Goal: Task Accomplishment & Management: Manage account settings

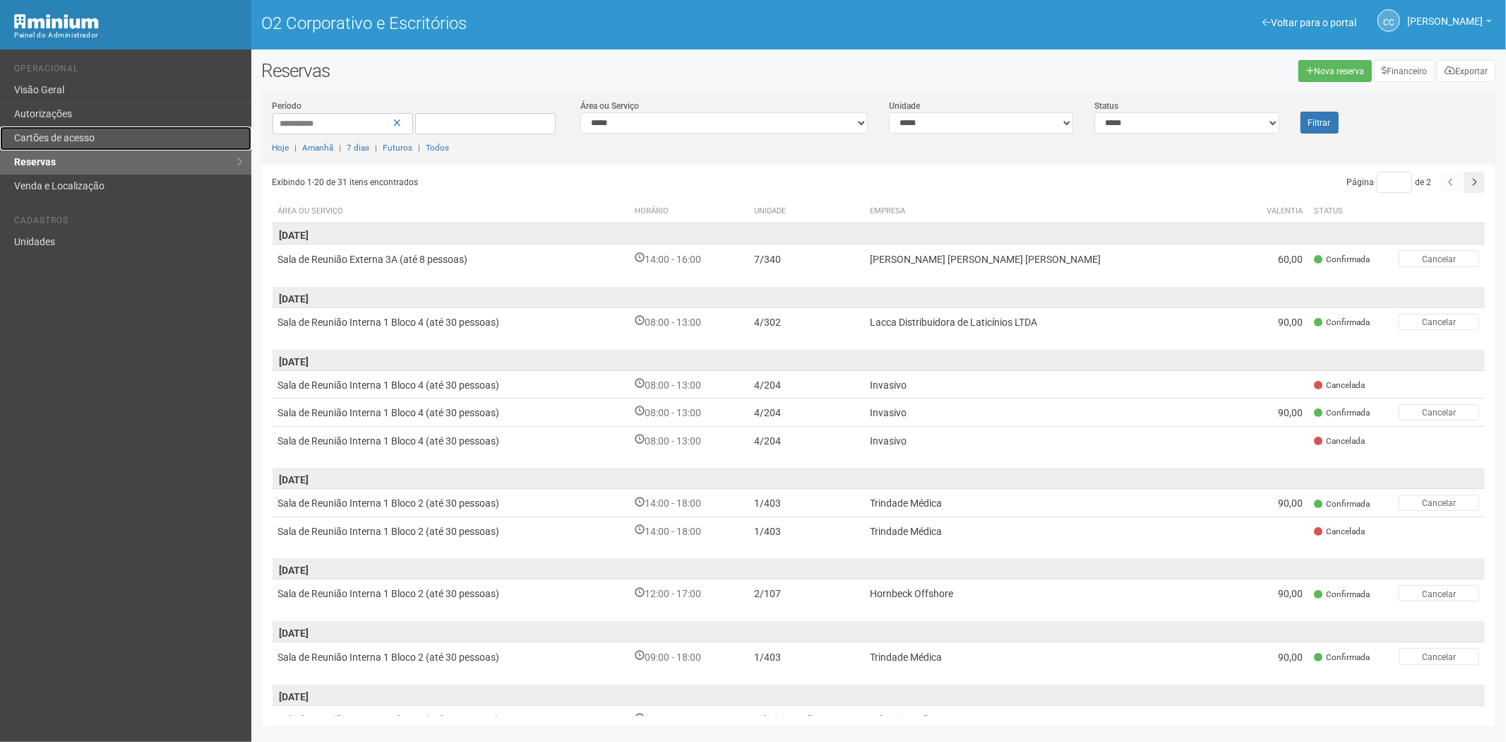
click at [61, 131] on link "Cartões de acesso" at bounding box center [125, 138] width 251 height 24
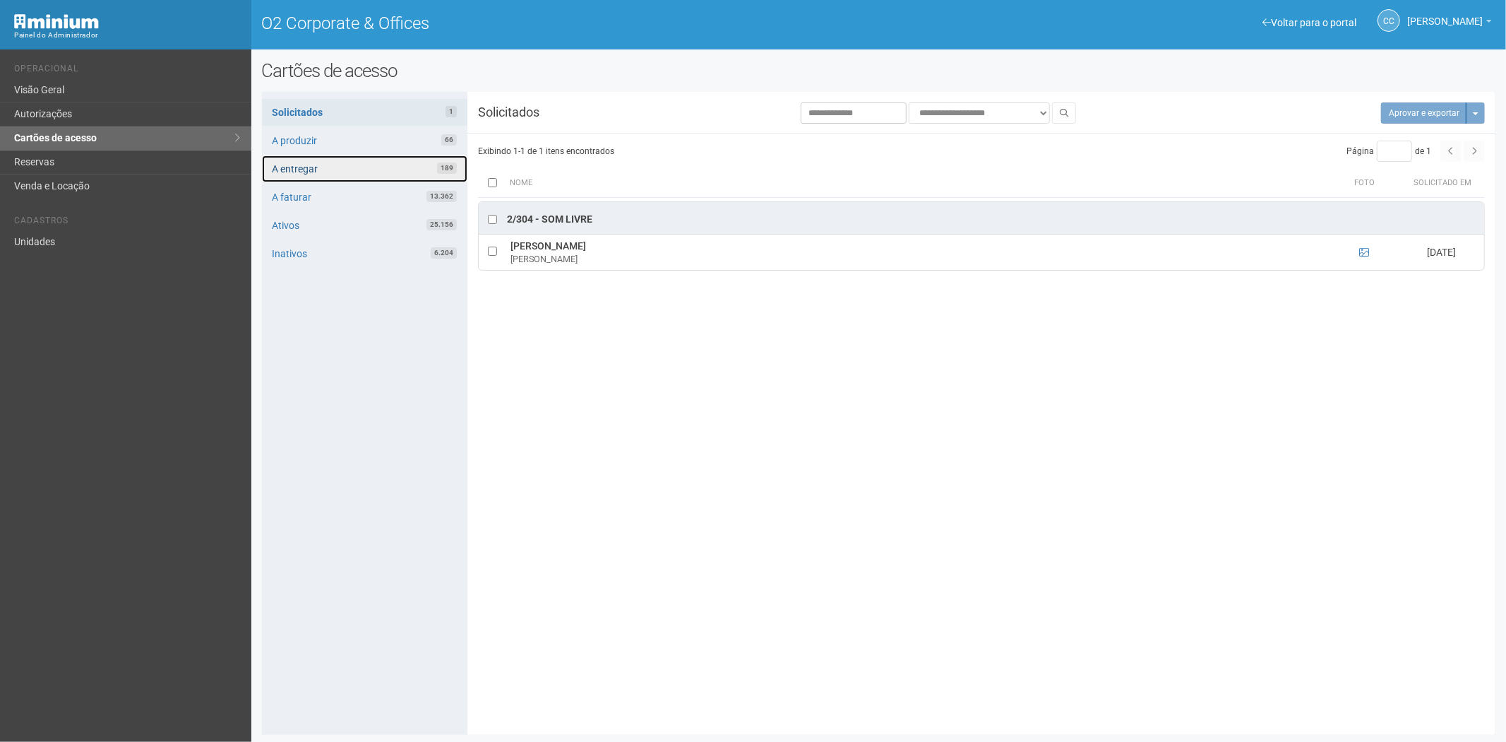
click at [327, 173] on link "A entregar 189" at bounding box center [365, 168] width 206 height 27
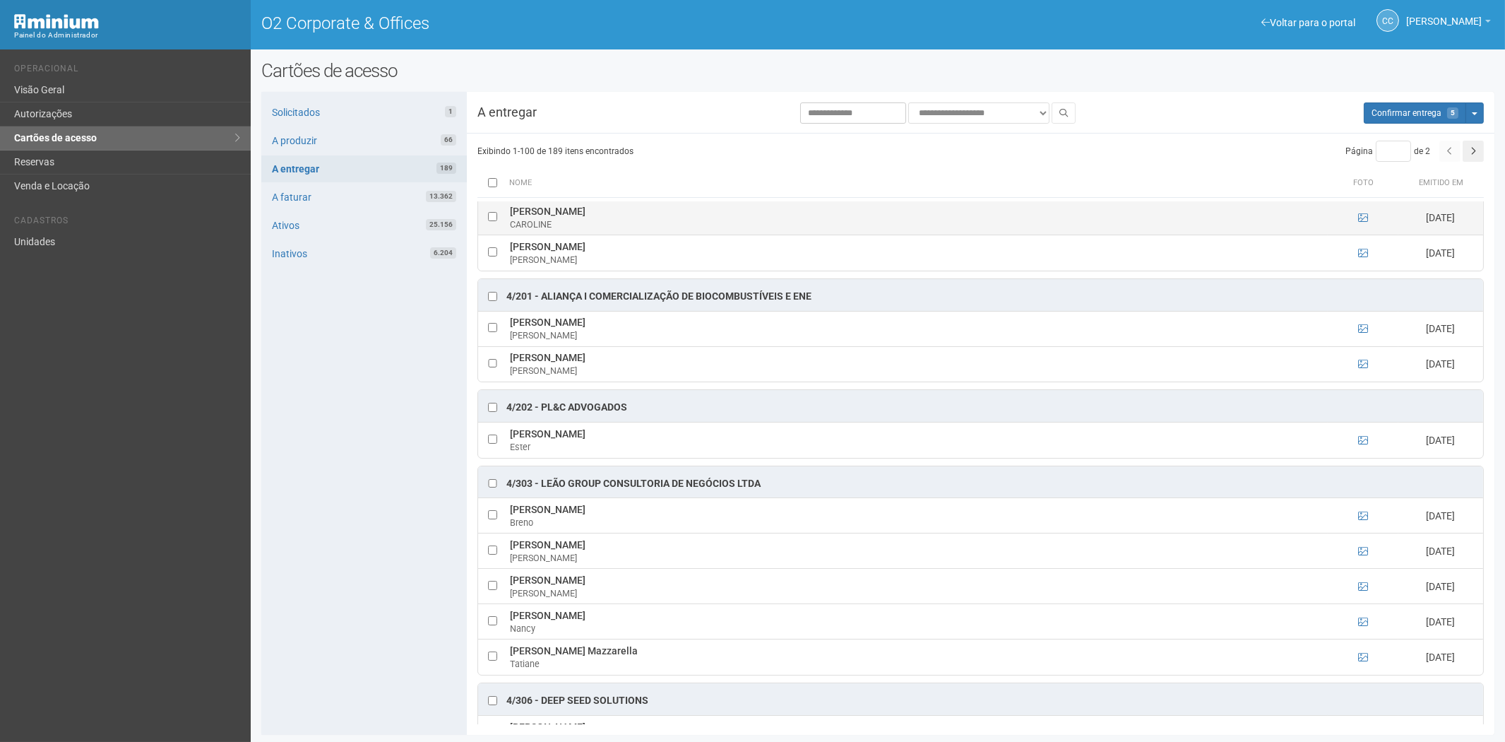
scroll to position [1719, 0]
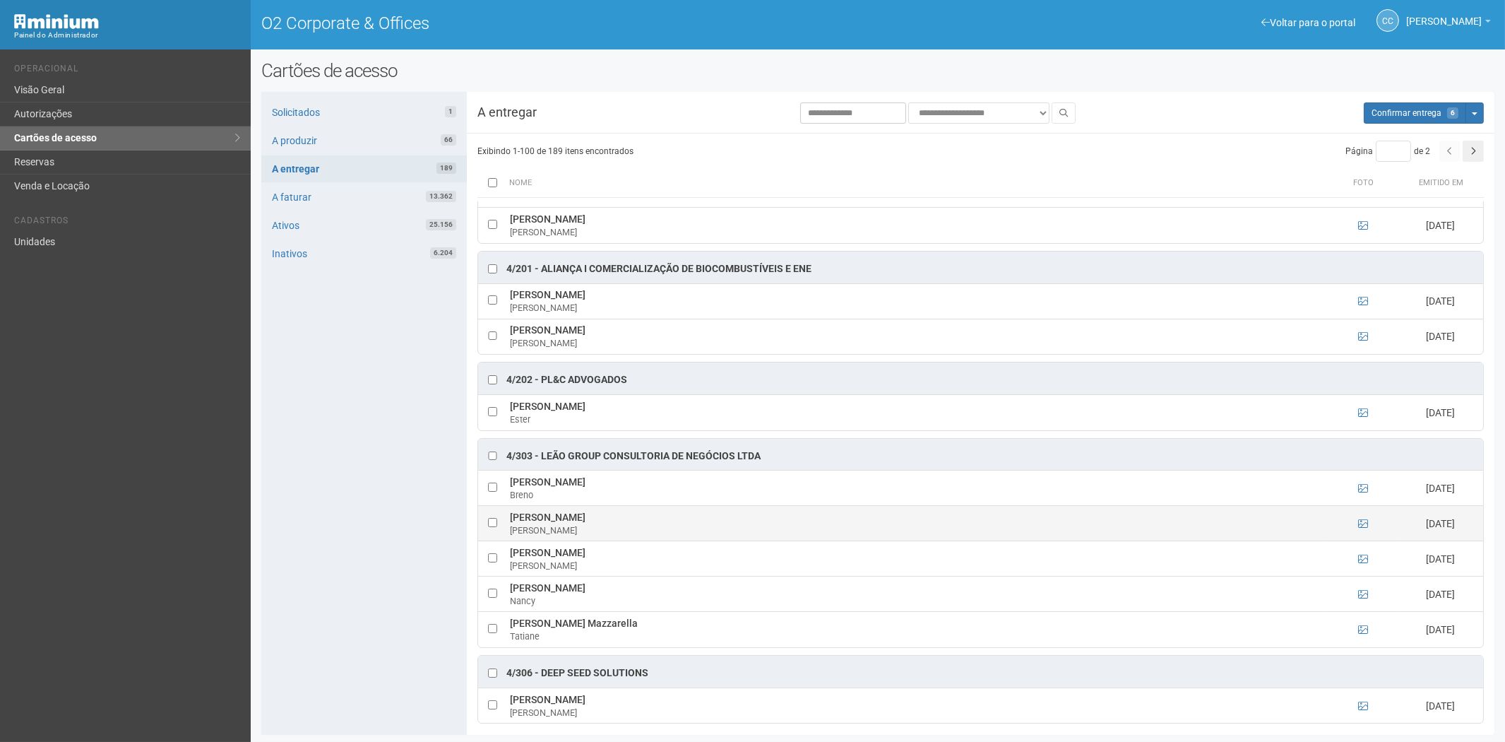
click at [485, 534] on td at bounding box center [492, 523] width 28 height 35
click at [494, 540] on td at bounding box center [492, 523] width 28 height 35
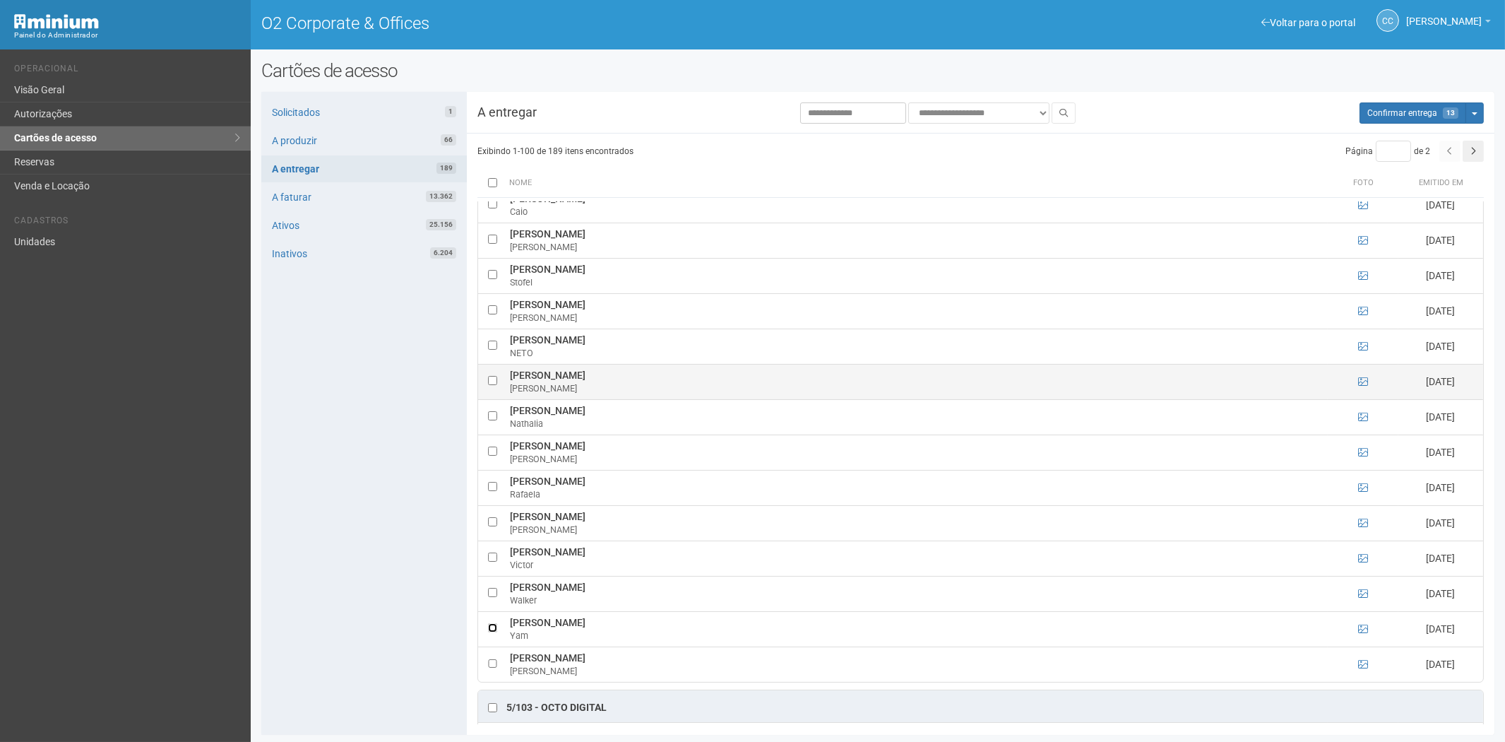
scroll to position [3445, 0]
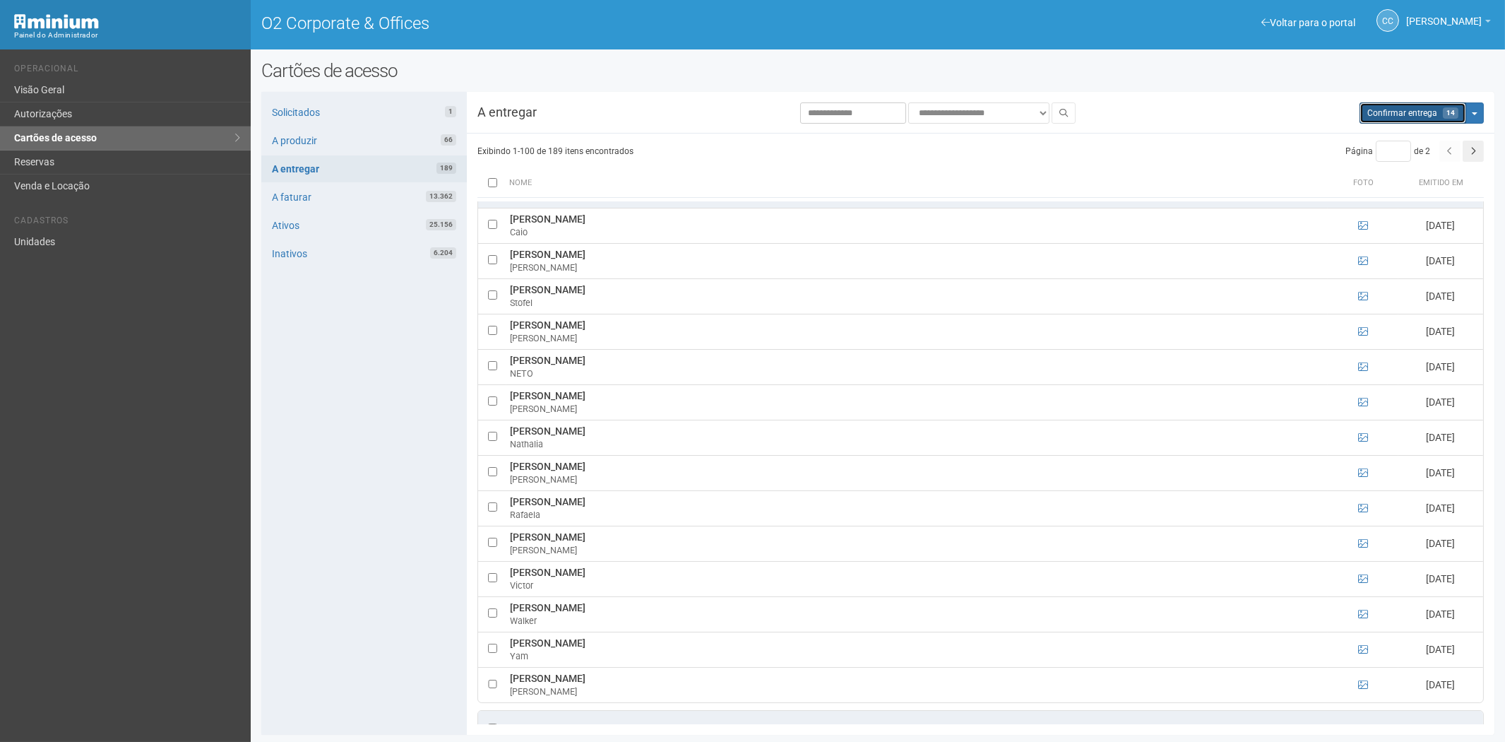
click at [1384, 119] on button "Aguarde... Confirmar entrega 14" at bounding box center [1413, 112] width 107 height 21
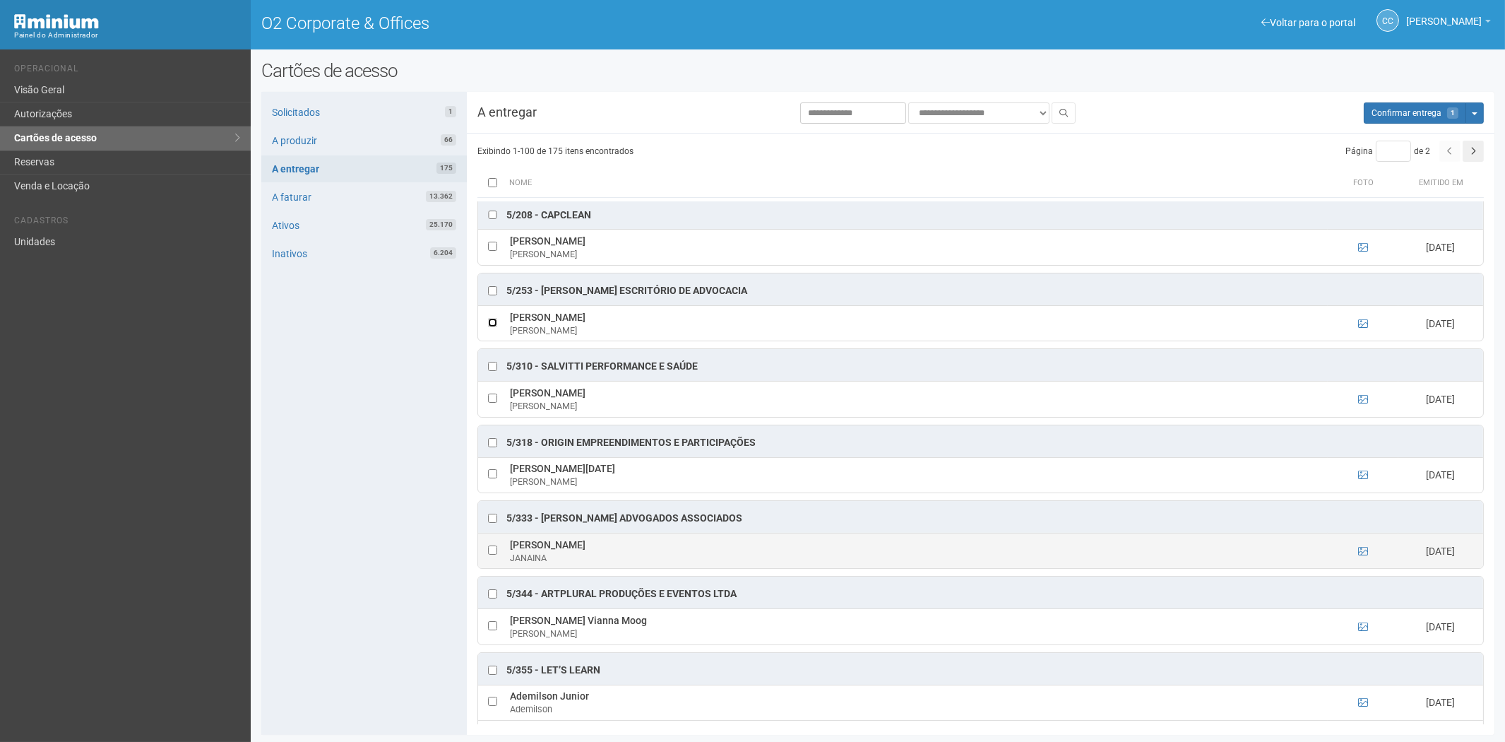
scroll to position [4163, 0]
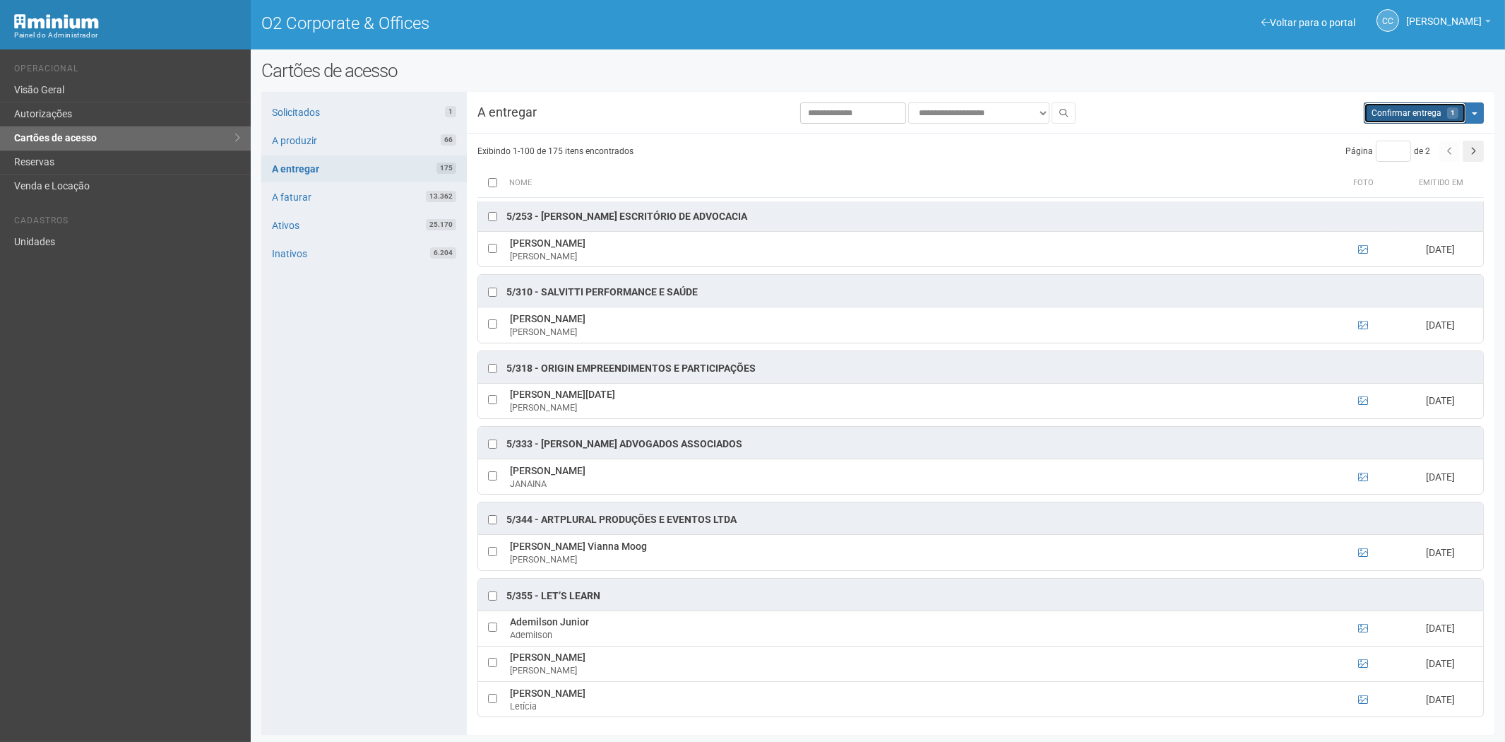
click at [1411, 117] on span "Confirmar entrega" at bounding box center [1407, 113] width 70 height 10
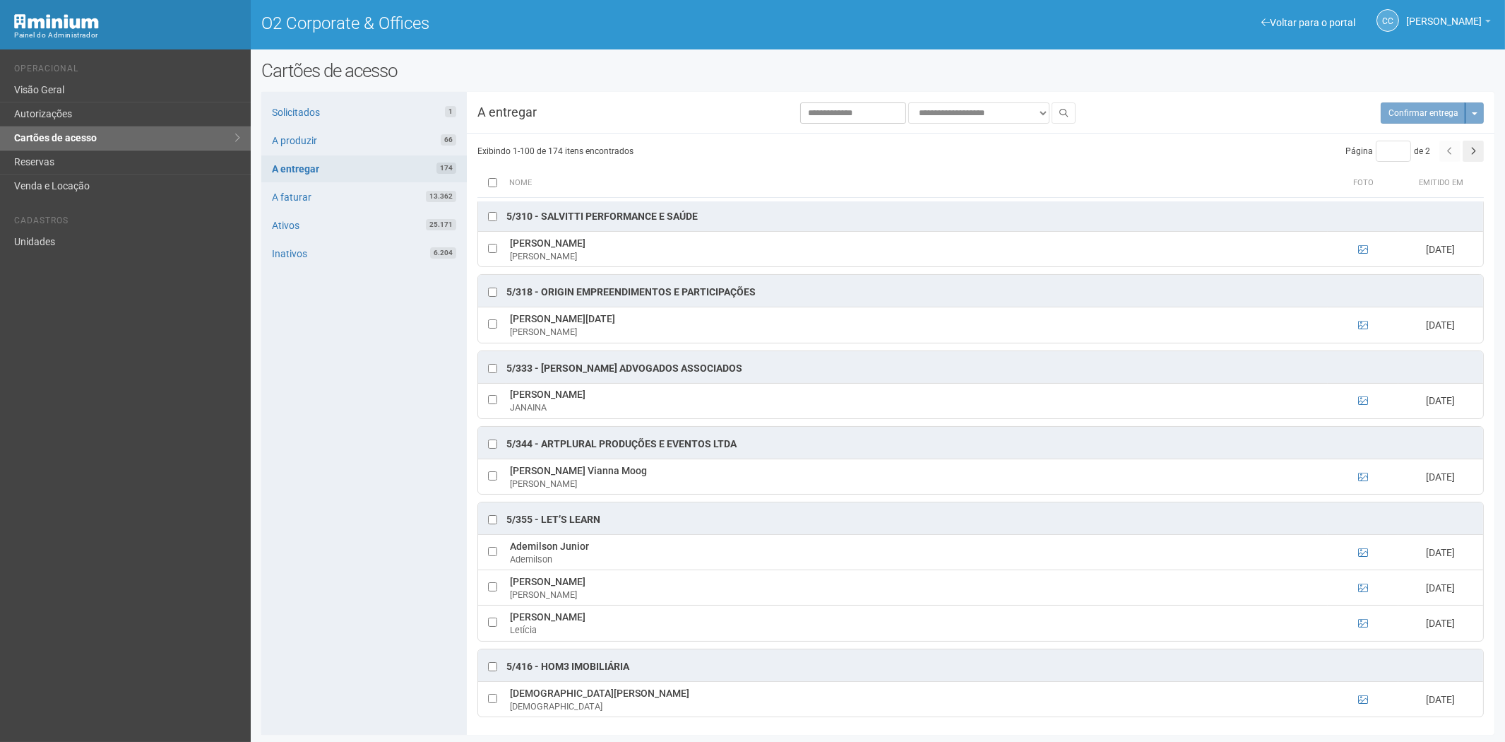
scroll to position [1, 0]
click at [1474, 150] on icon "button" at bounding box center [1473, 151] width 6 height 8
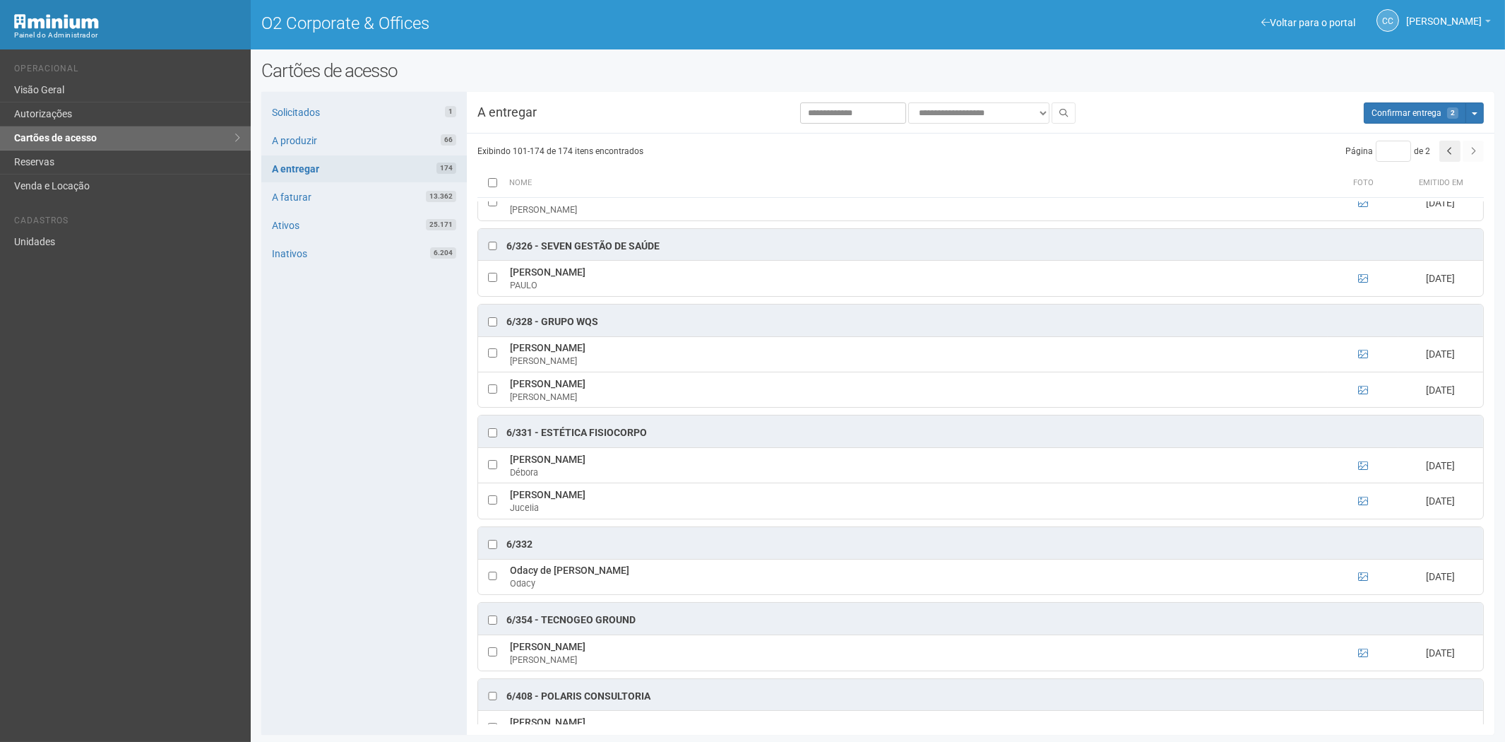
scroll to position [1321, 0]
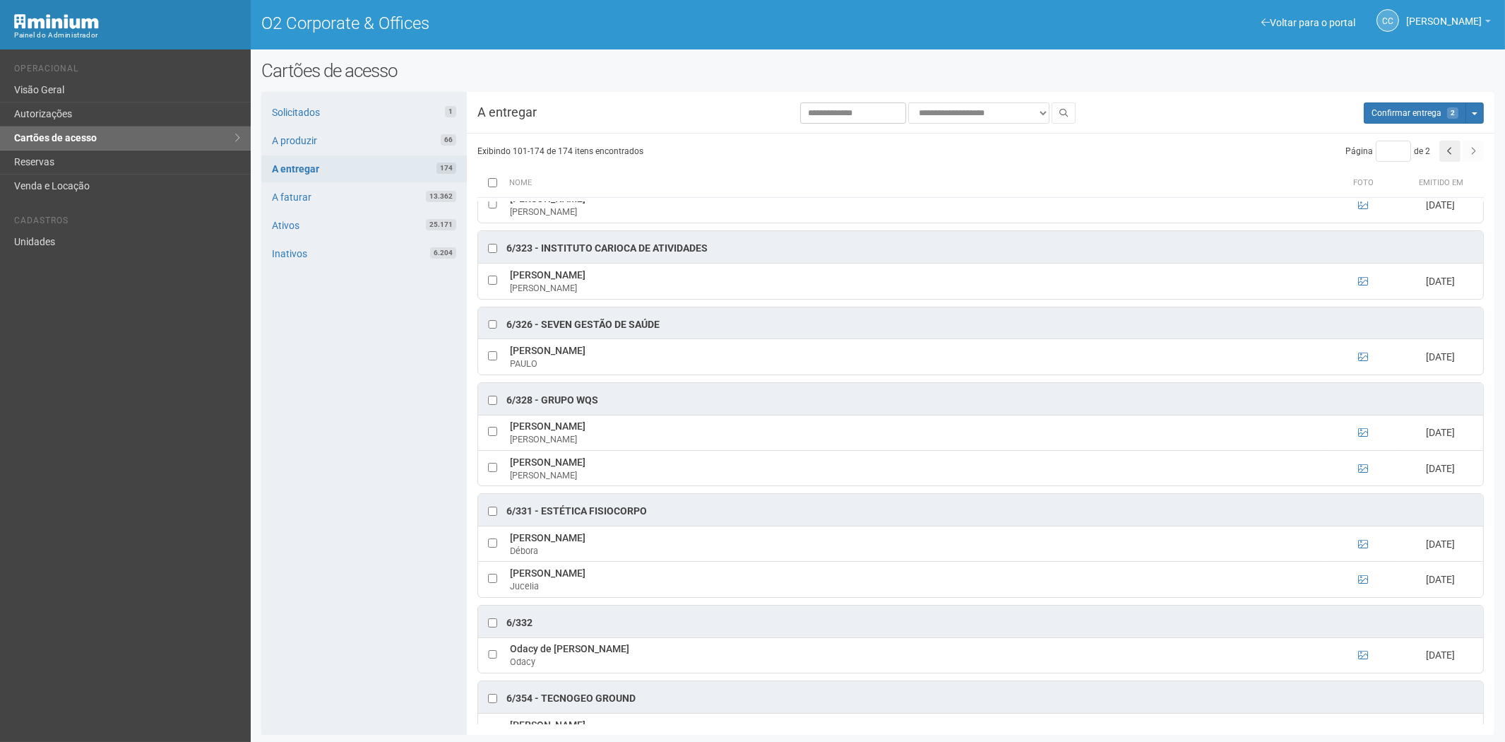
click at [486, 408] on div at bounding box center [492, 400] width 14 height 14
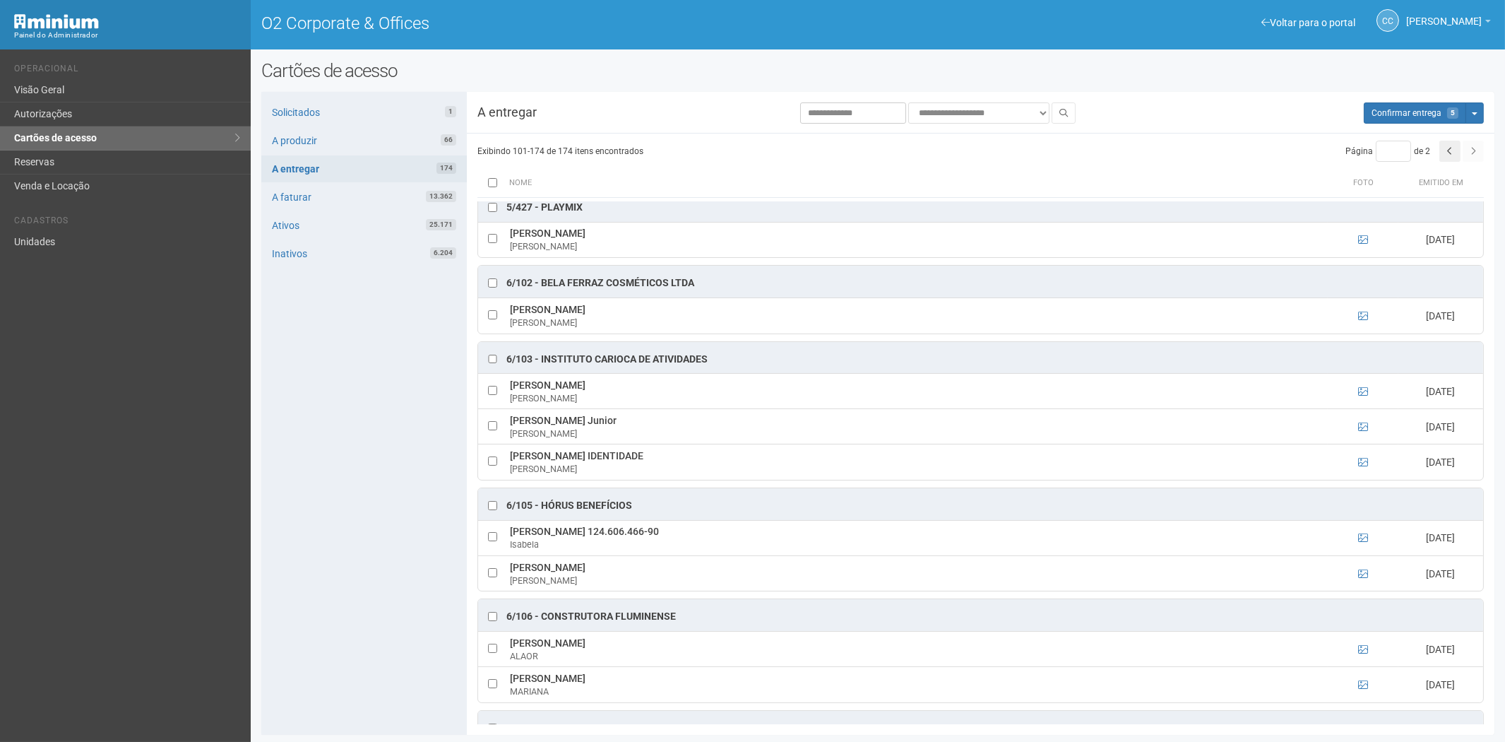
scroll to position [65, 0]
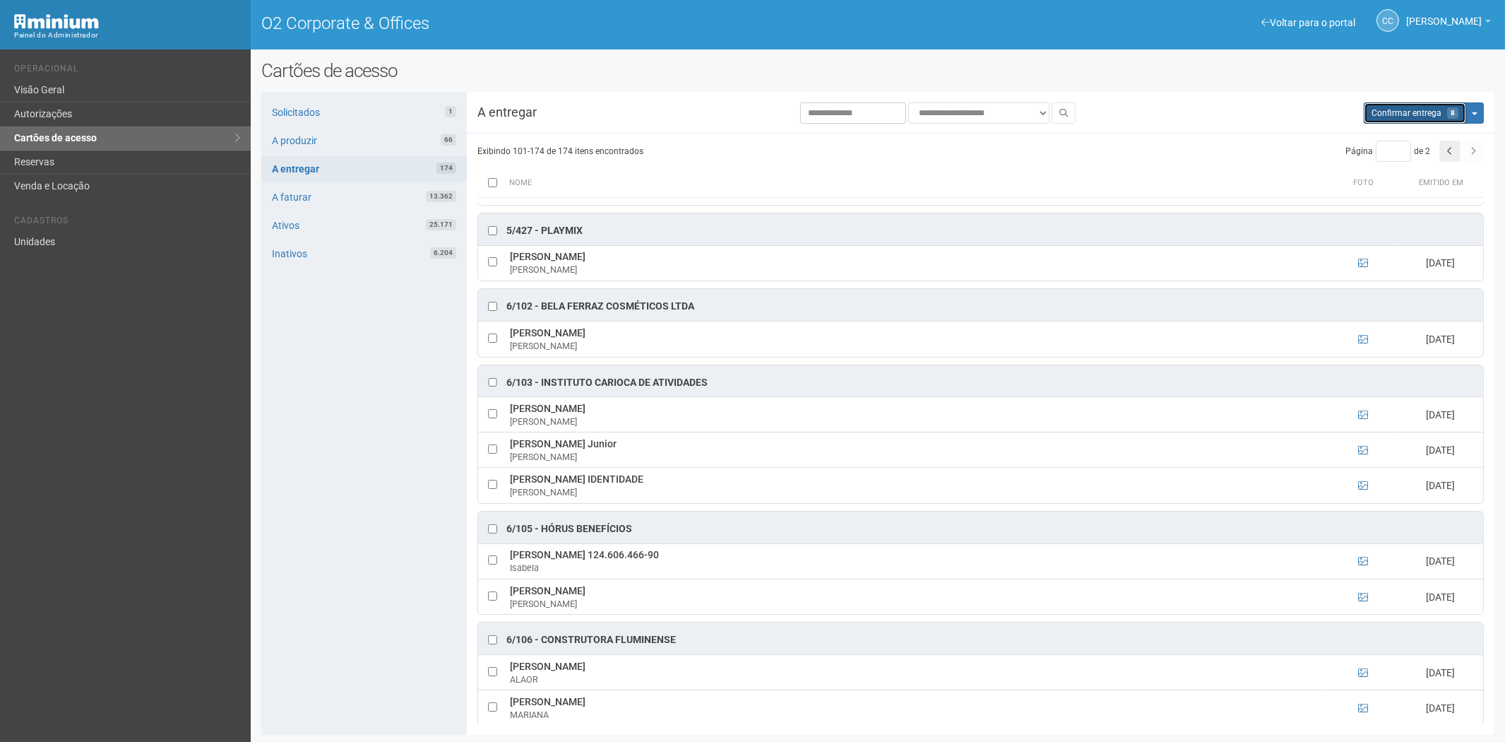
click at [1432, 114] on span "Confirmar entrega" at bounding box center [1407, 113] width 70 height 10
type input "*"
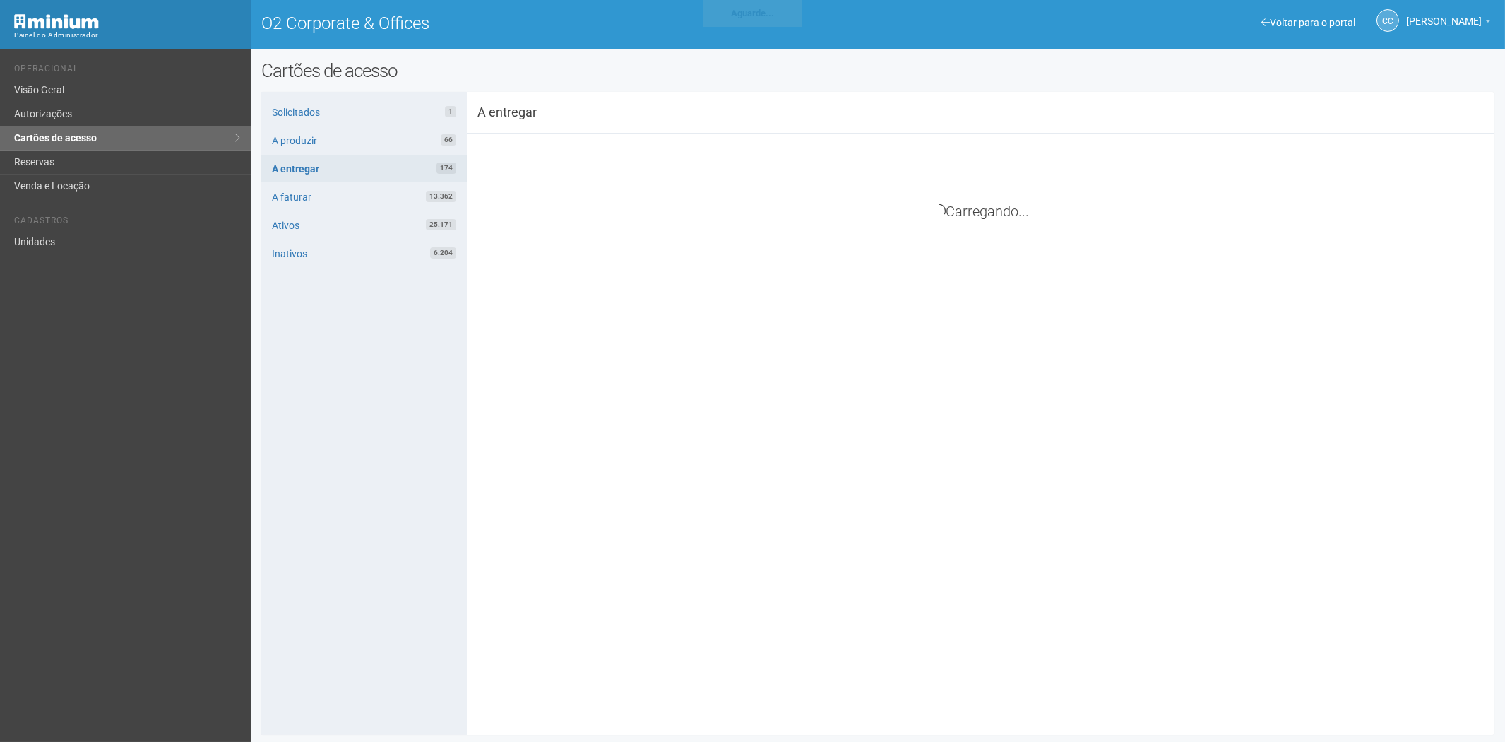
scroll to position [0, 0]
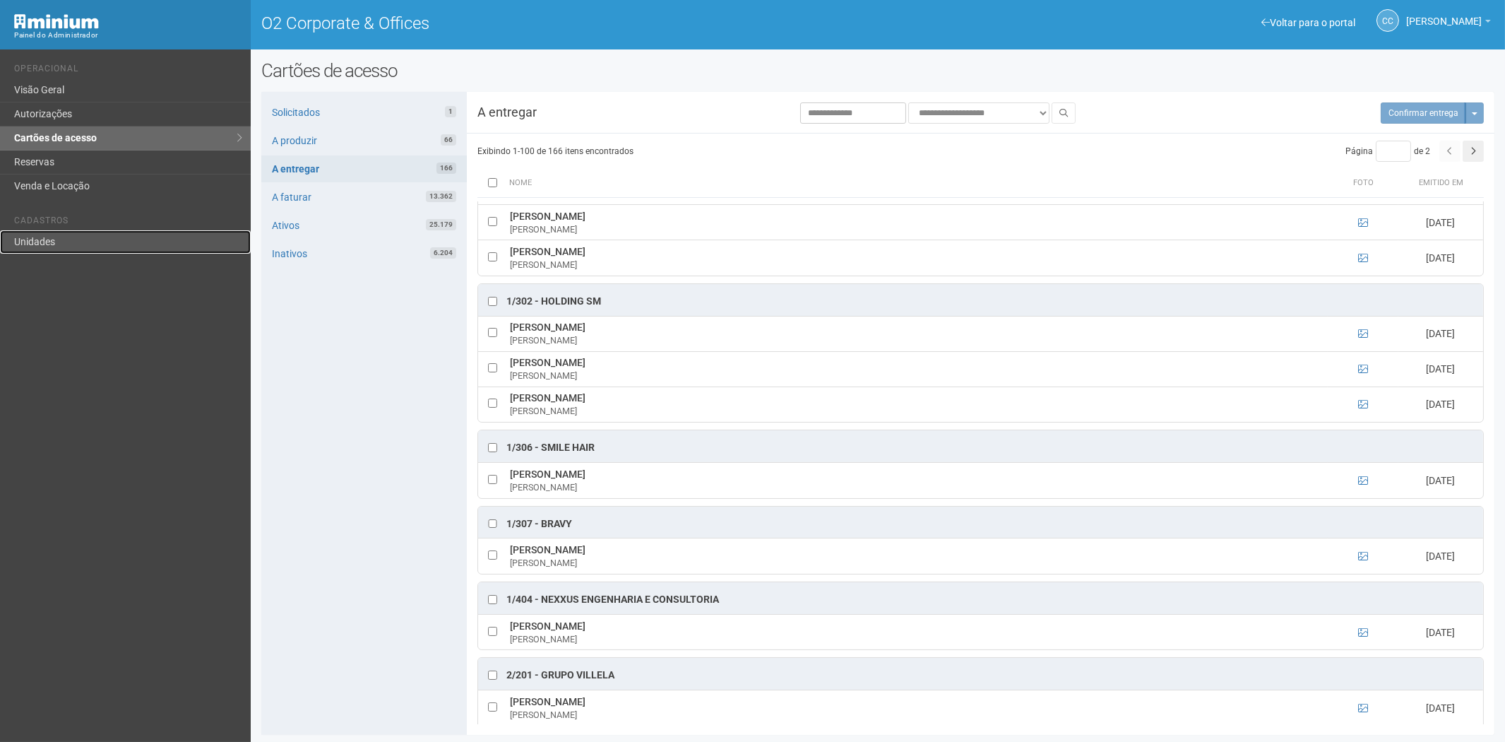
click at [25, 230] on link "Unidades" at bounding box center [125, 241] width 251 height 23
click at [64, 238] on link "Unidades" at bounding box center [125, 241] width 251 height 23
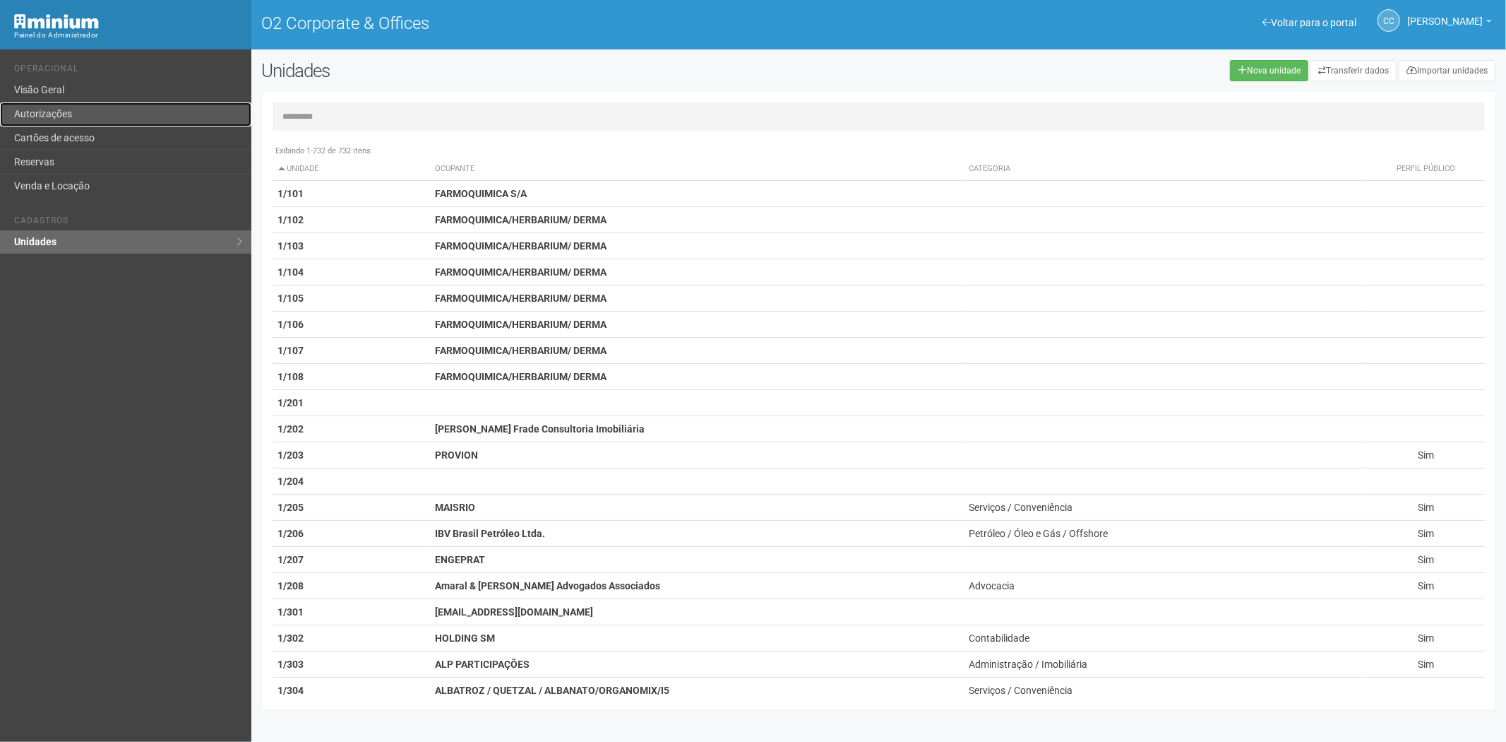
click at [54, 123] on link "Autorizações" at bounding box center [125, 114] width 251 height 24
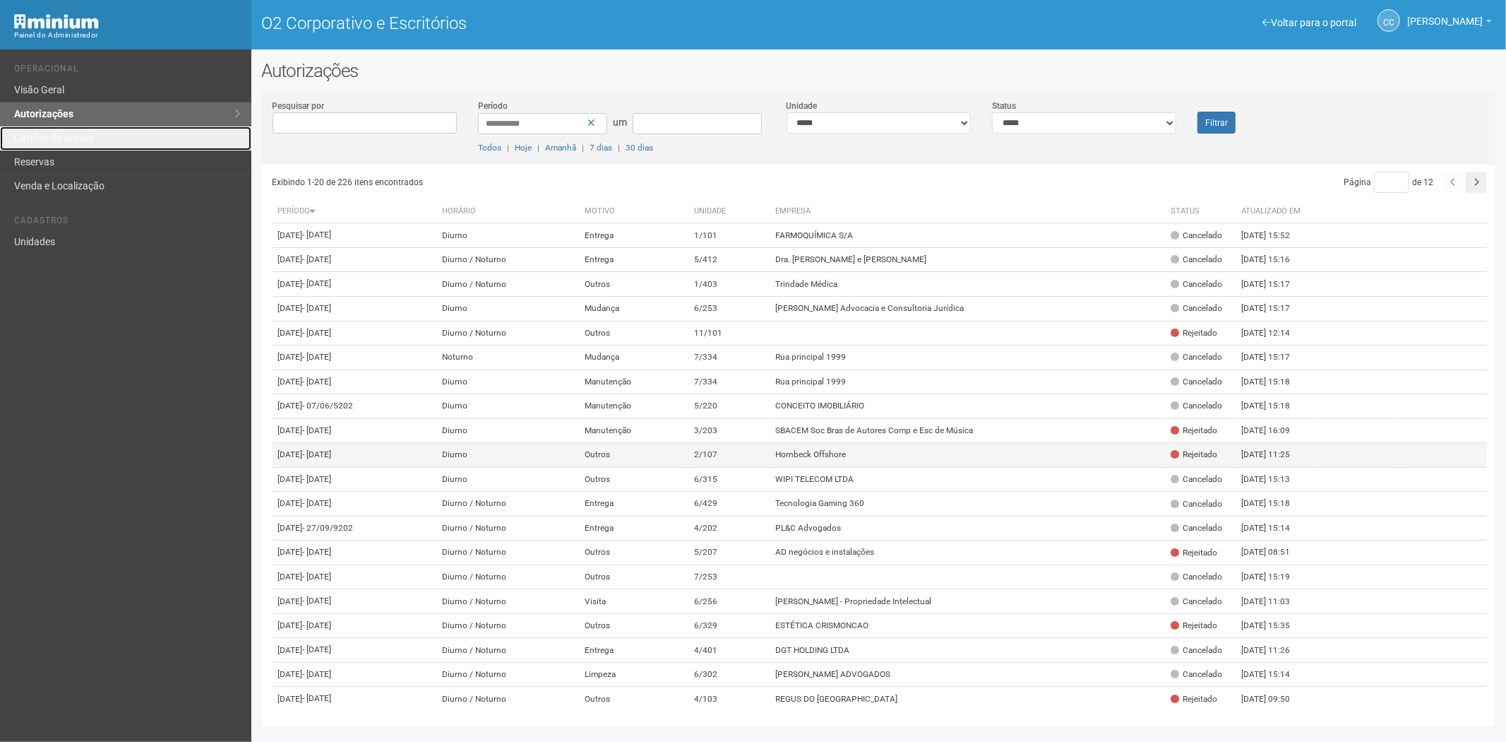
drag, startPoint x: 113, startPoint y: 143, endPoint x: 415, endPoint y: 591, distance: 540.8
click at [113, 143] on link "Cartões de acesso" at bounding box center [125, 138] width 251 height 24
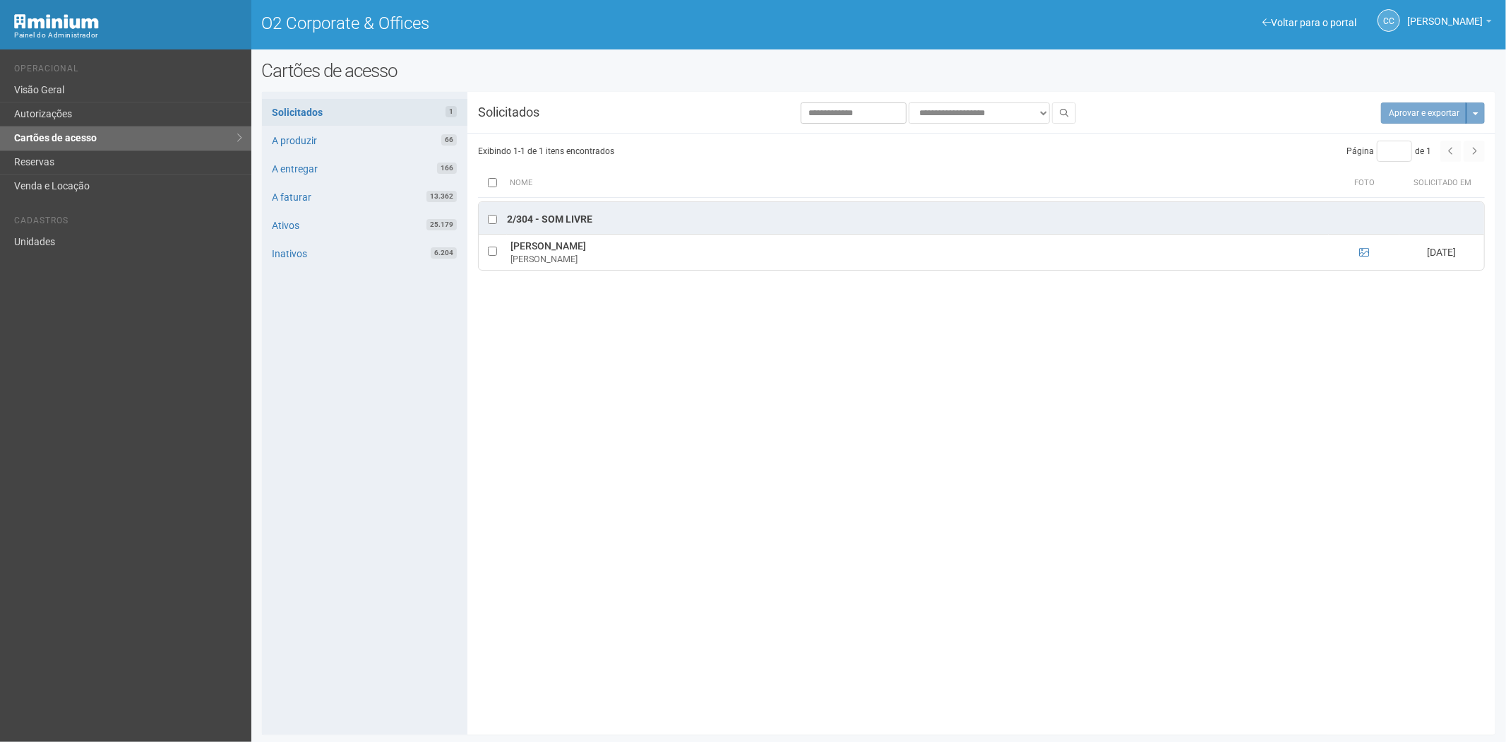
click at [54, 258] on div "Voltar para o portal Operacional Visão Geral Autorizações Cartões de acesso Res…" at bounding box center [125, 395] width 251 height 692
click at [37, 237] on link "Unidades" at bounding box center [125, 241] width 251 height 23
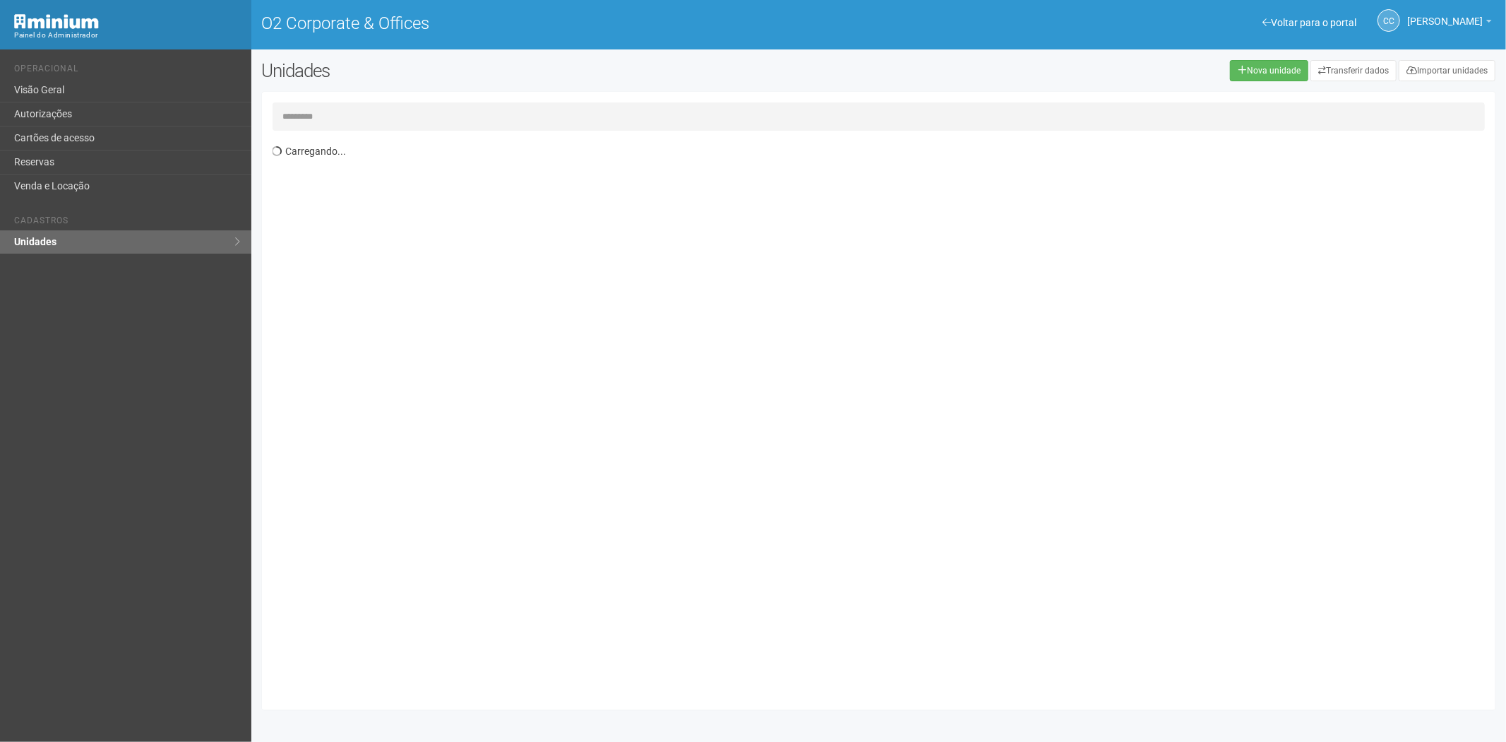
click at [355, 118] on input "text" at bounding box center [879, 116] width 1213 height 28
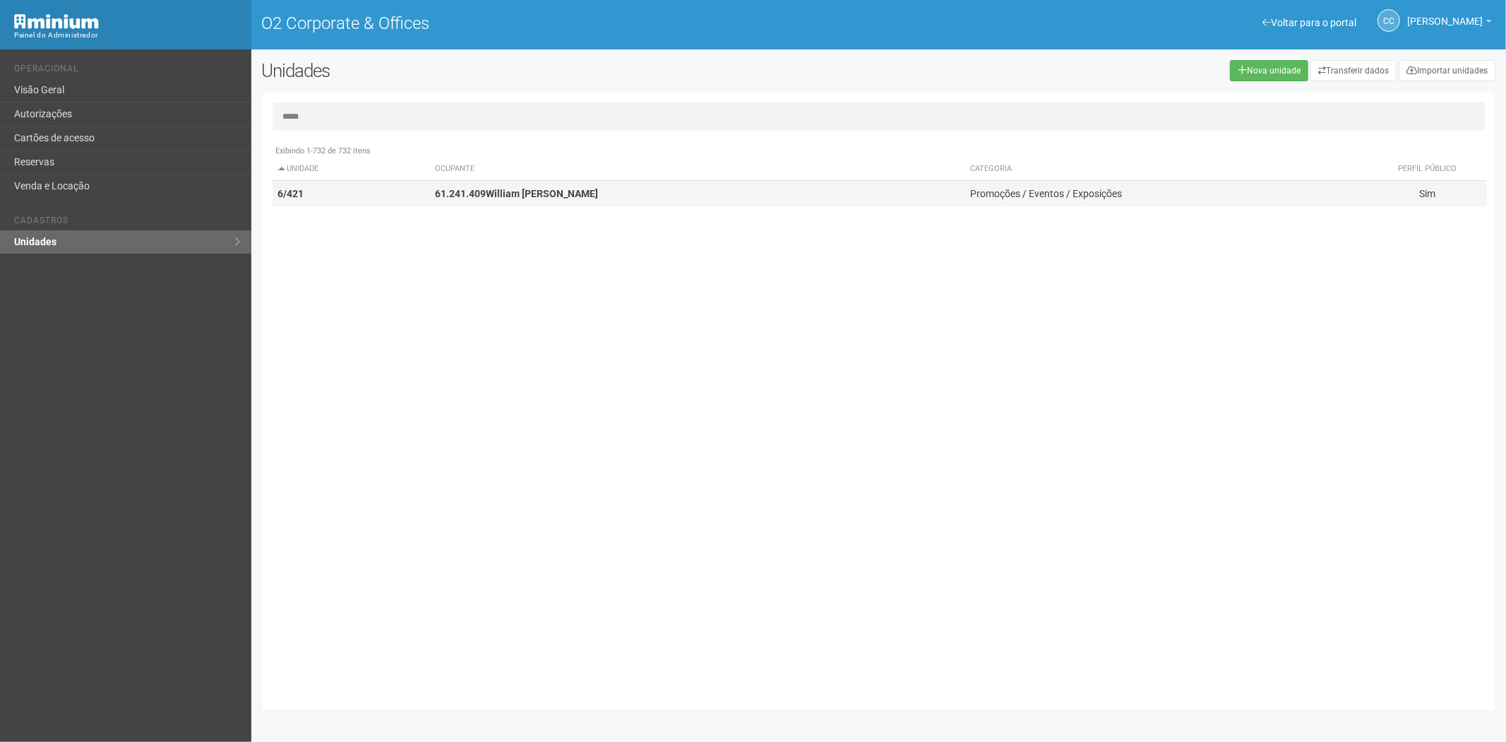
click at [396, 199] on td "6/421" at bounding box center [351, 194] width 157 height 26
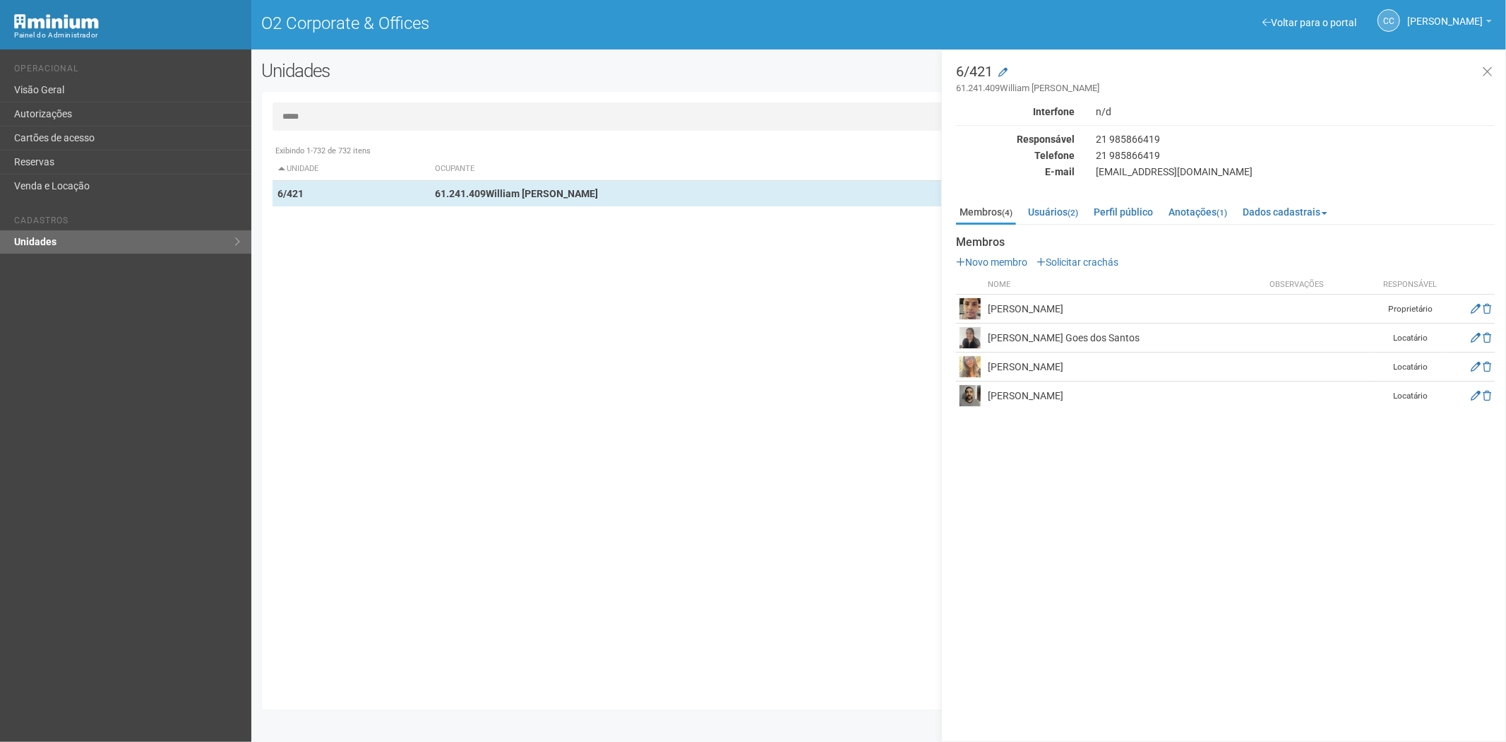
click at [379, 118] on input "*****" at bounding box center [879, 116] width 1213 height 28
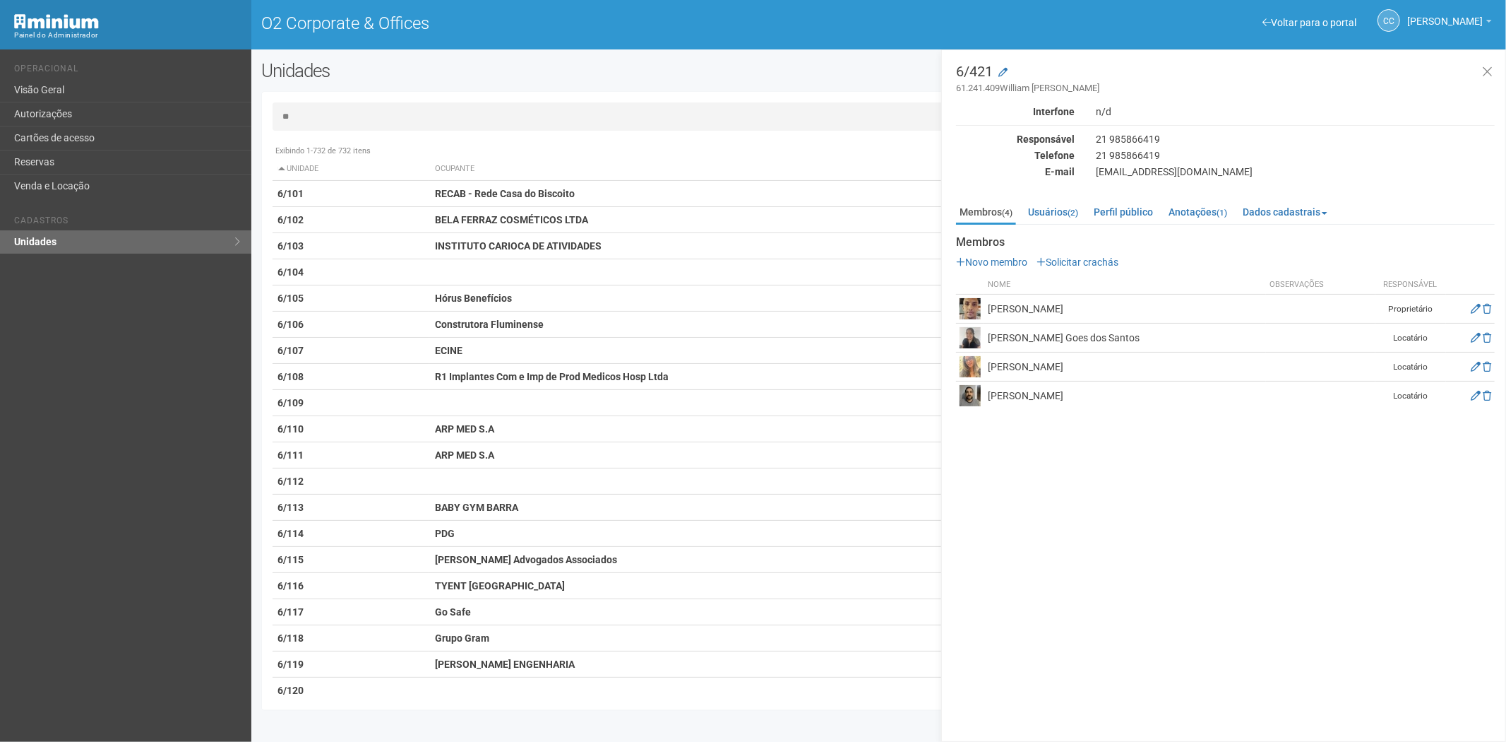
type input "*"
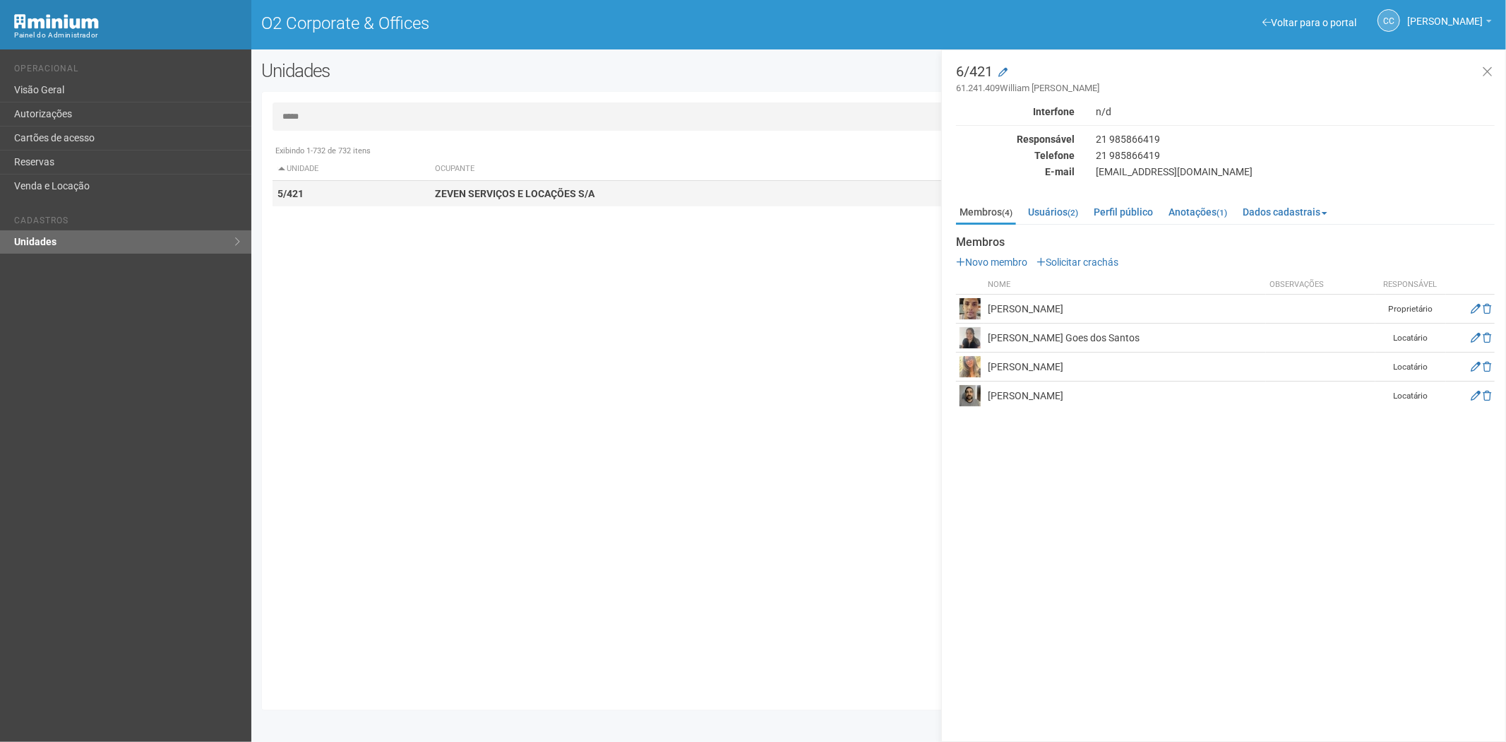
type input "*****"
click at [509, 192] on strong "ZEVEN SERVIÇOS E LOCAÇÕES S/A" at bounding box center [515, 193] width 160 height 11
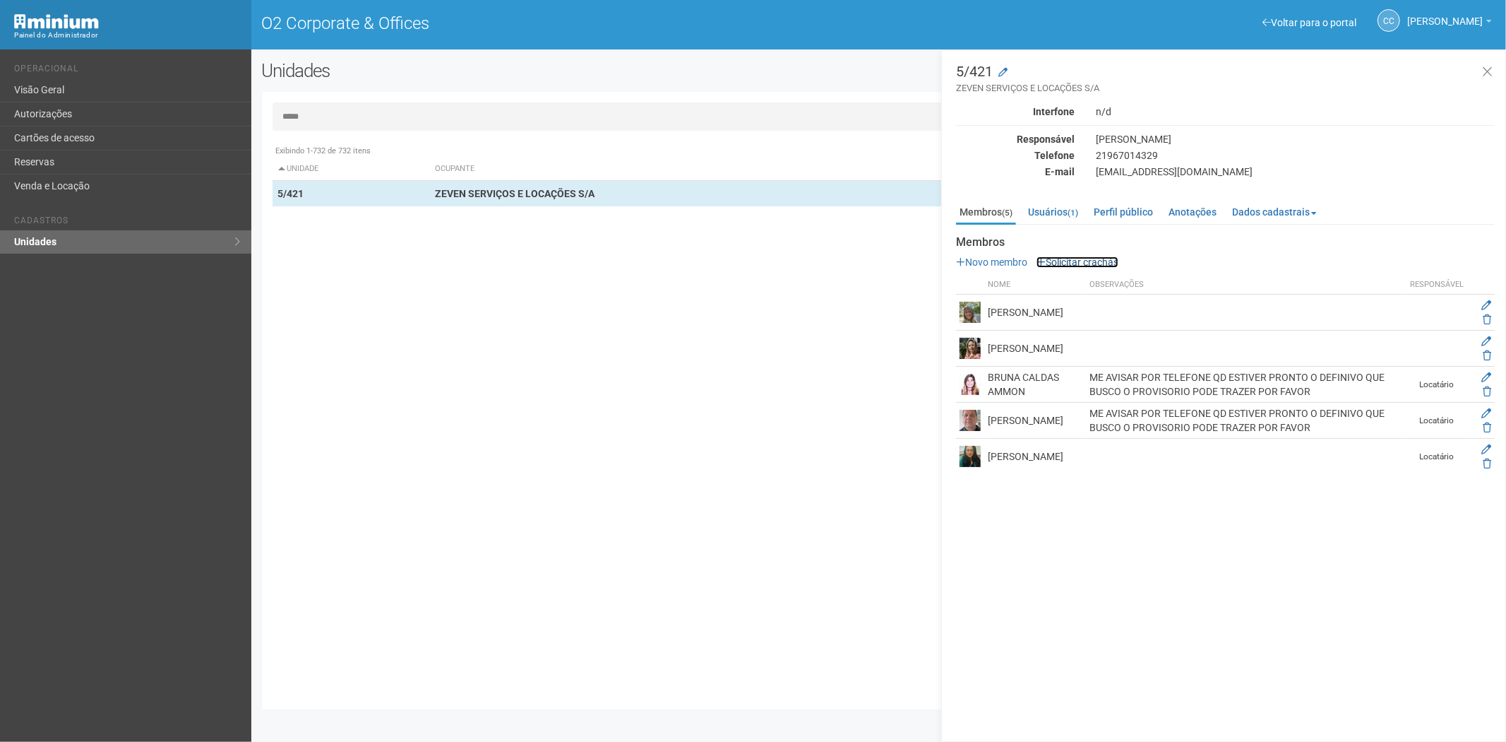
click at [1075, 262] on link "Solicitar crachás" at bounding box center [1078, 261] width 82 height 11
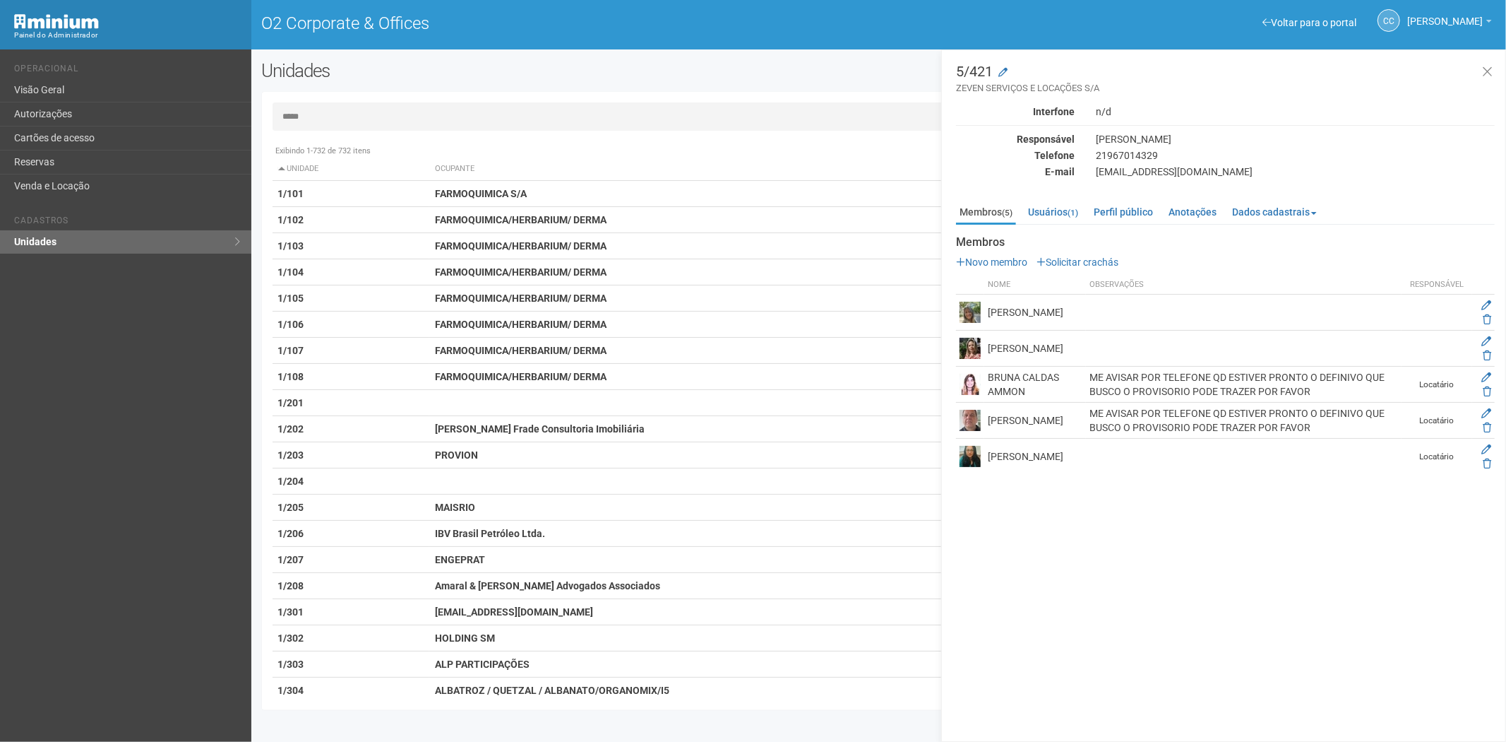
click at [342, 121] on input "*****" at bounding box center [879, 116] width 1213 height 28
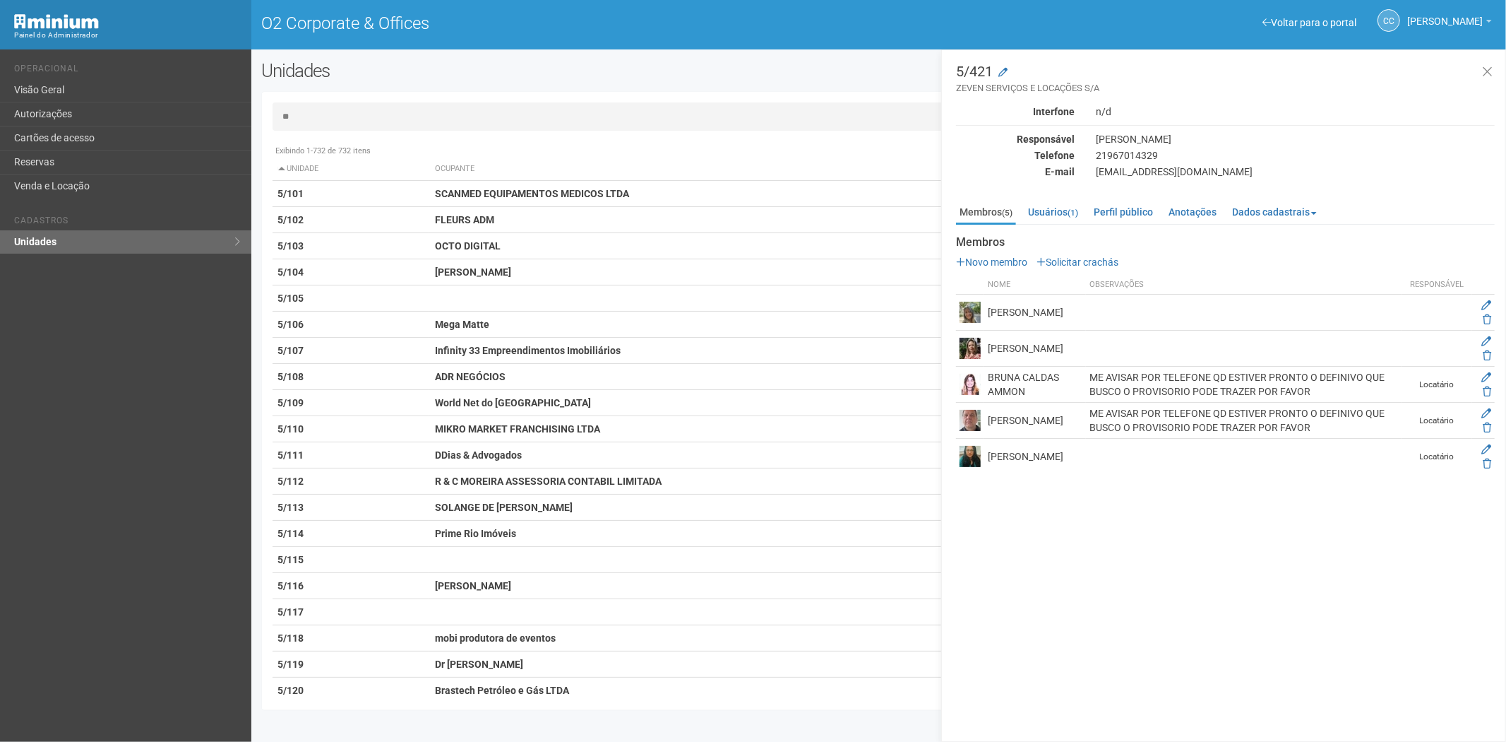
type input "*"
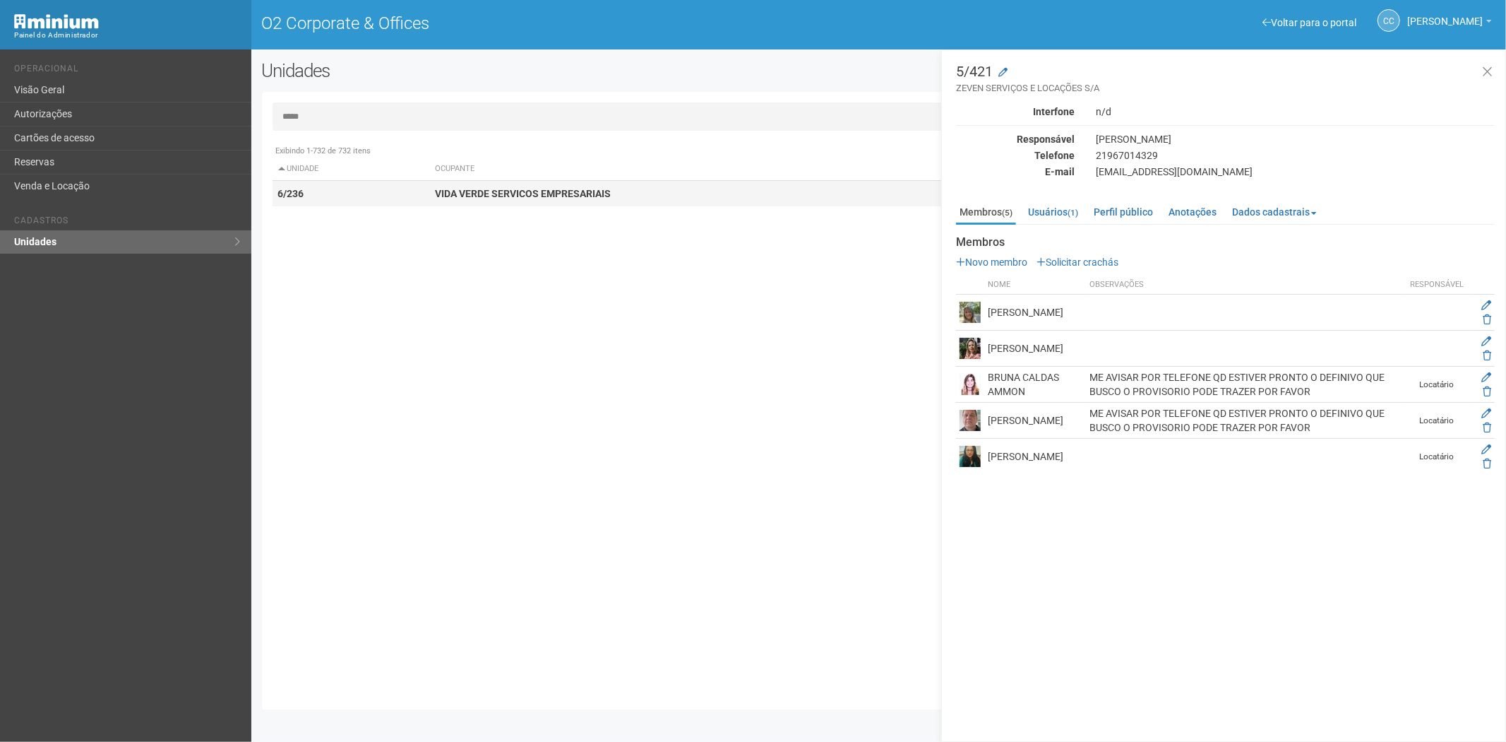
type input "*****"
drag, startPoint x: 427, startPoint y: 200, endPoint x: 871, endPoint y: 239, distance: 445.9
click at [429, 196] on tr "6/236 VIDA VERDE SERVICOS EMPRESARIAIS Logística Sim" at bounding box center [880, 194] width 1215 height 26
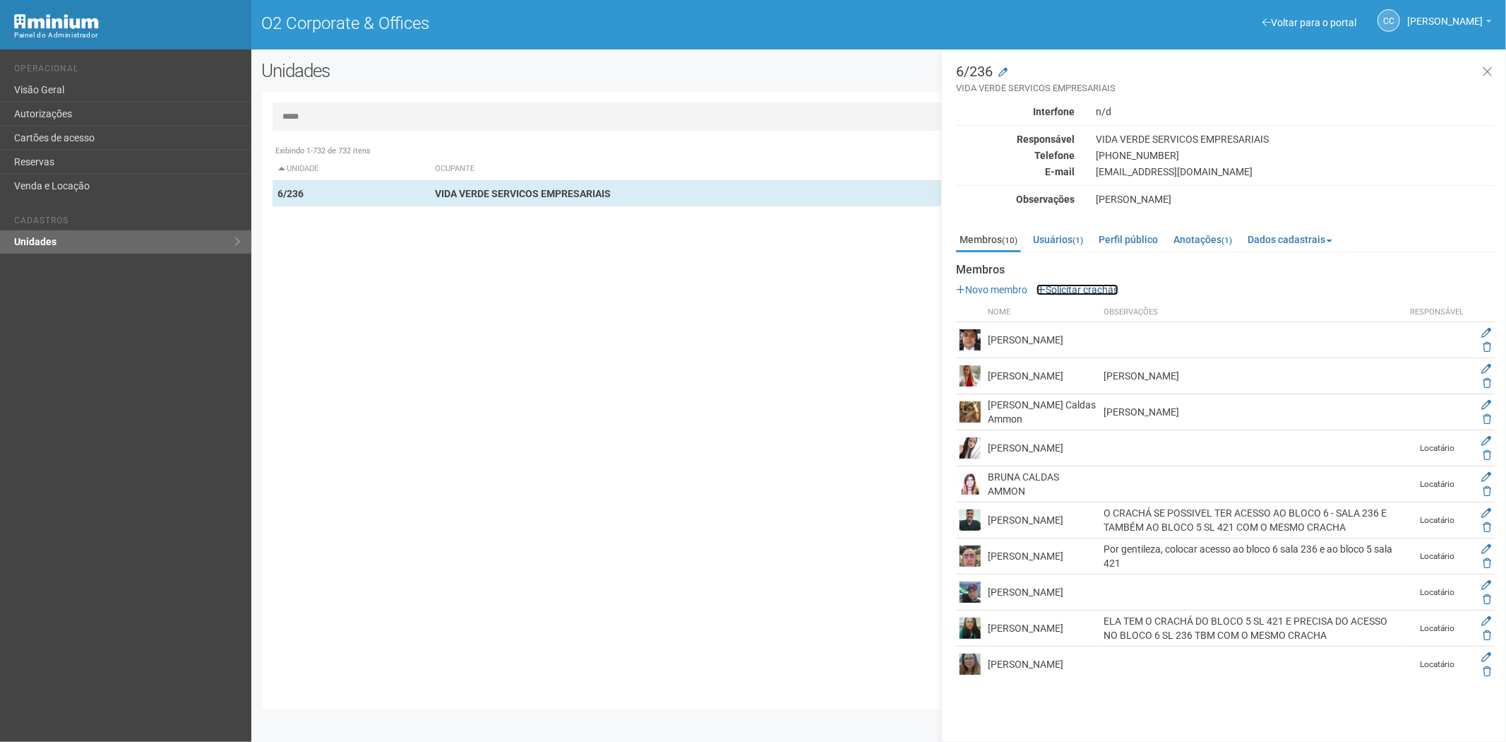
click at [1076, 291] on link "Solicitar crachás" at bounding box center [1078, 289] width 82 height 11
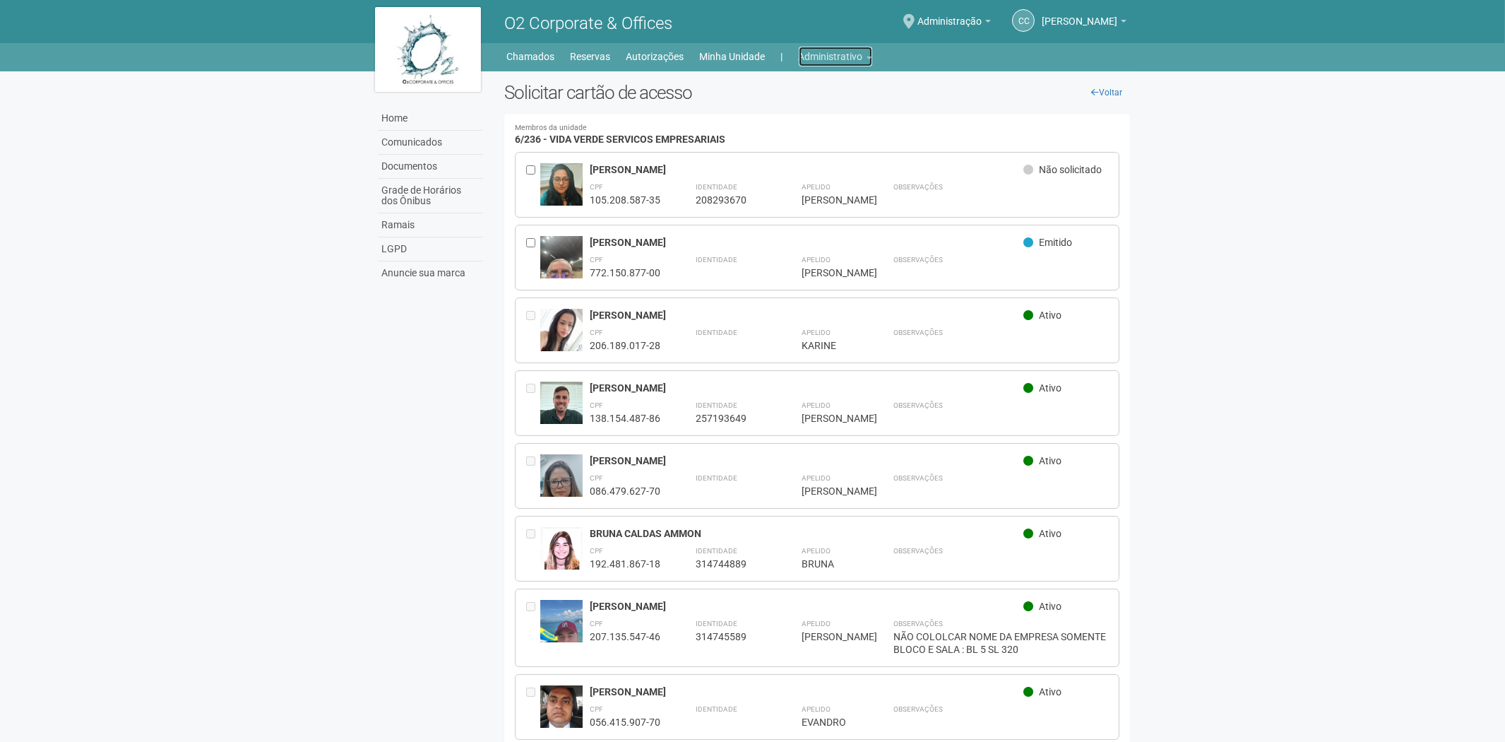
click at [821, 57] on link "Administrativo" at bounding box center [835, 57] width 73 height 20
drag, startPoint x: 775, startPoint y: 108, endPoint x: 724, endPoint y: 28, distance: 95.0
click at [777, 108] on link "Cartões de acesso" at bounding box center [816, 111] width 120 height 25
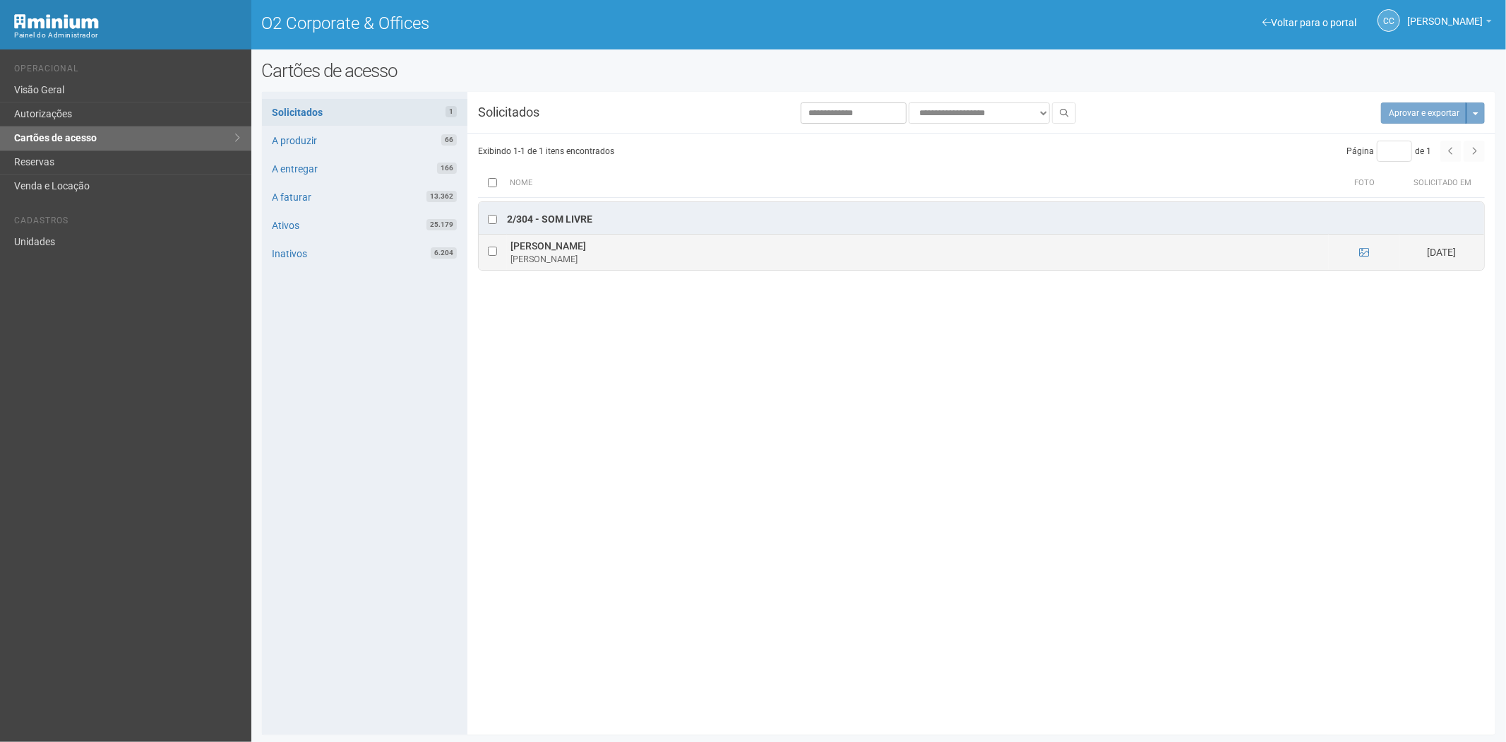
click at [1372, 253] on td at bounding box center [1364, 251] width 71 height 35
click at [1363, 252] on icon at bounding box center [1365, 252] width 10 height 10
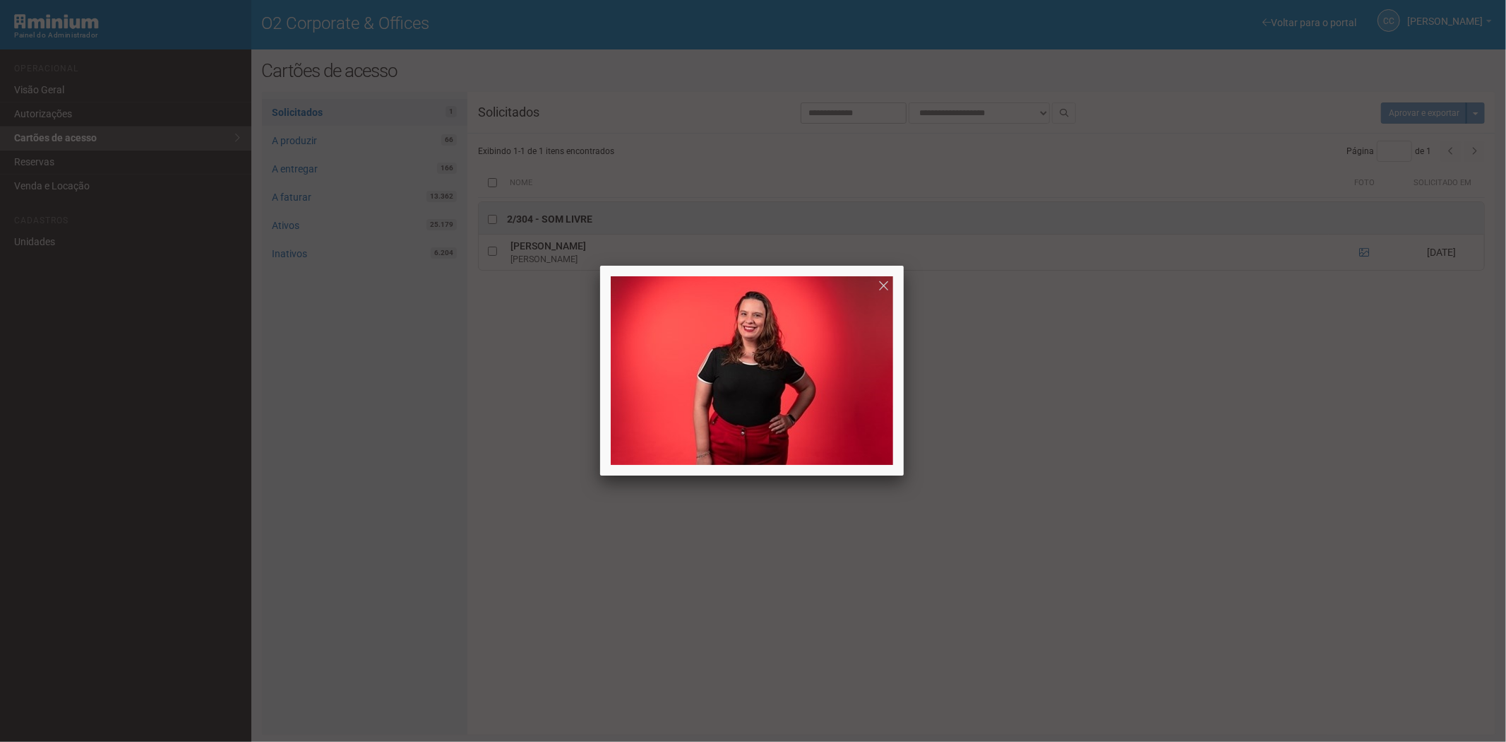
click at [1263, 576] on div at bounding box center [753, 371] width 1506 height 742
